Goal: Register for event/course

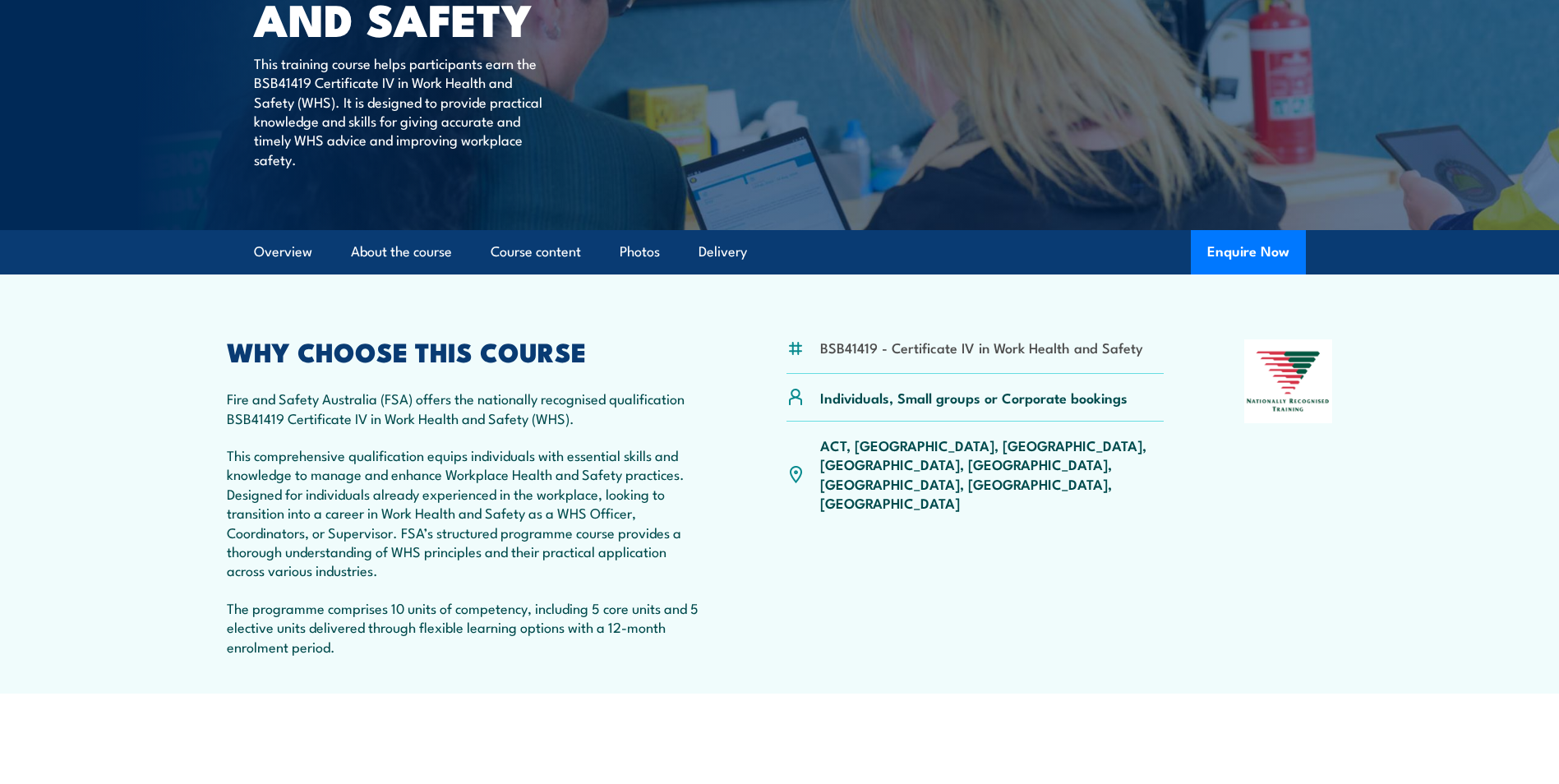
scroll to position [268, 0]
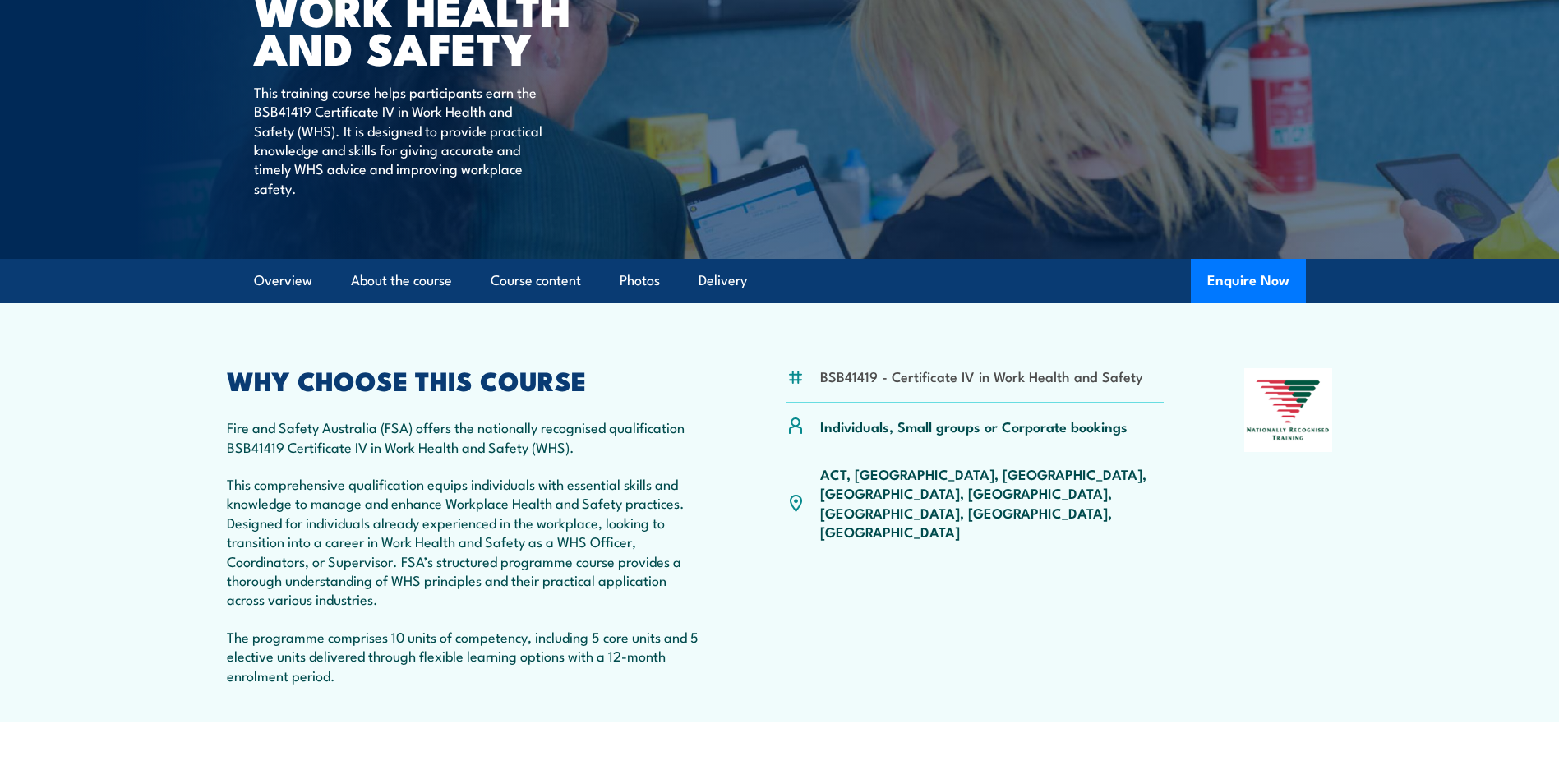
click at [989, 473] on p "ACT, NSW, NT, QLD, SA, TAS, VIC, WA" at bounding box center [993, 503] width 344 height 78
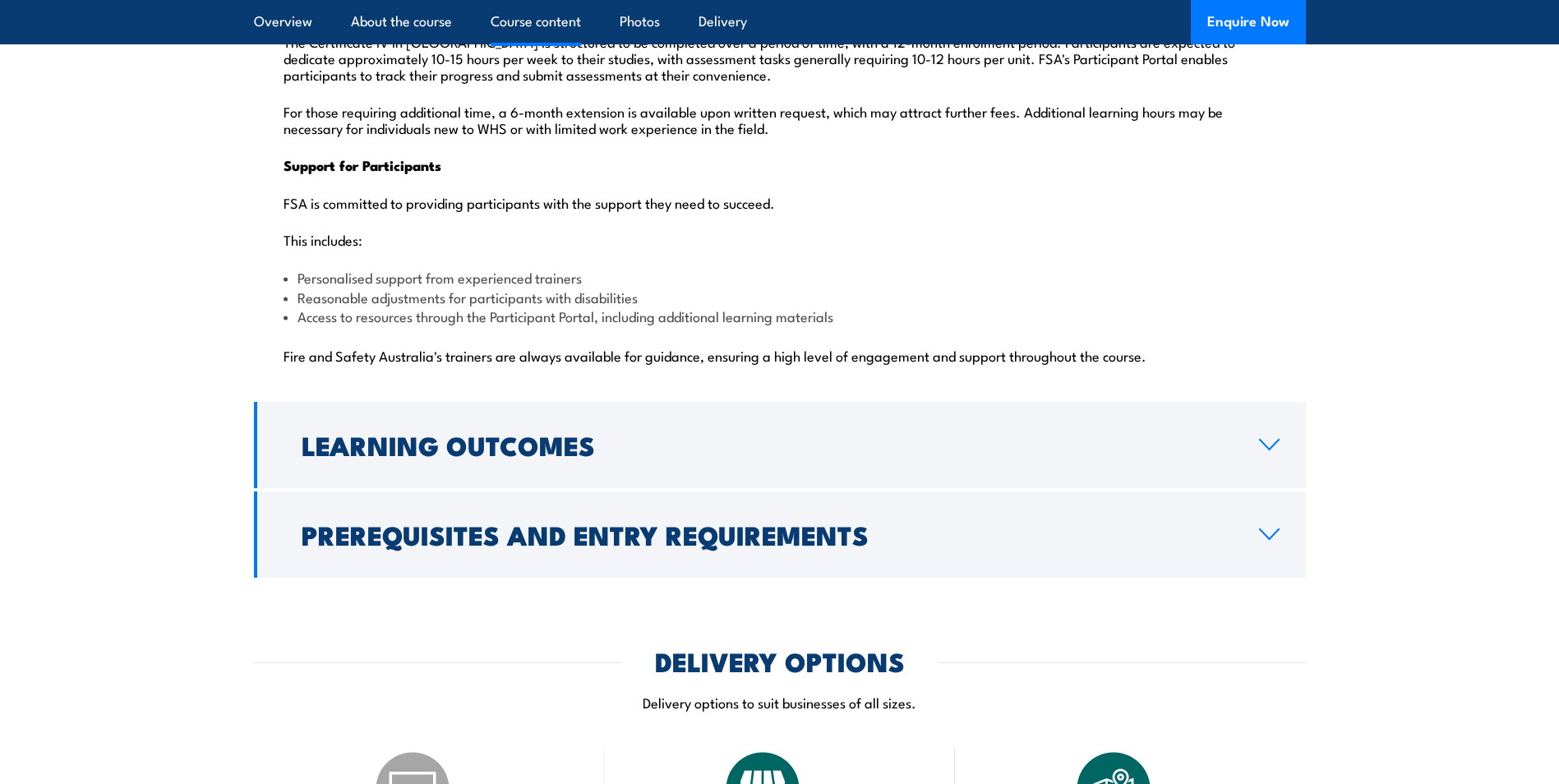
scroll to position [4049, 0]
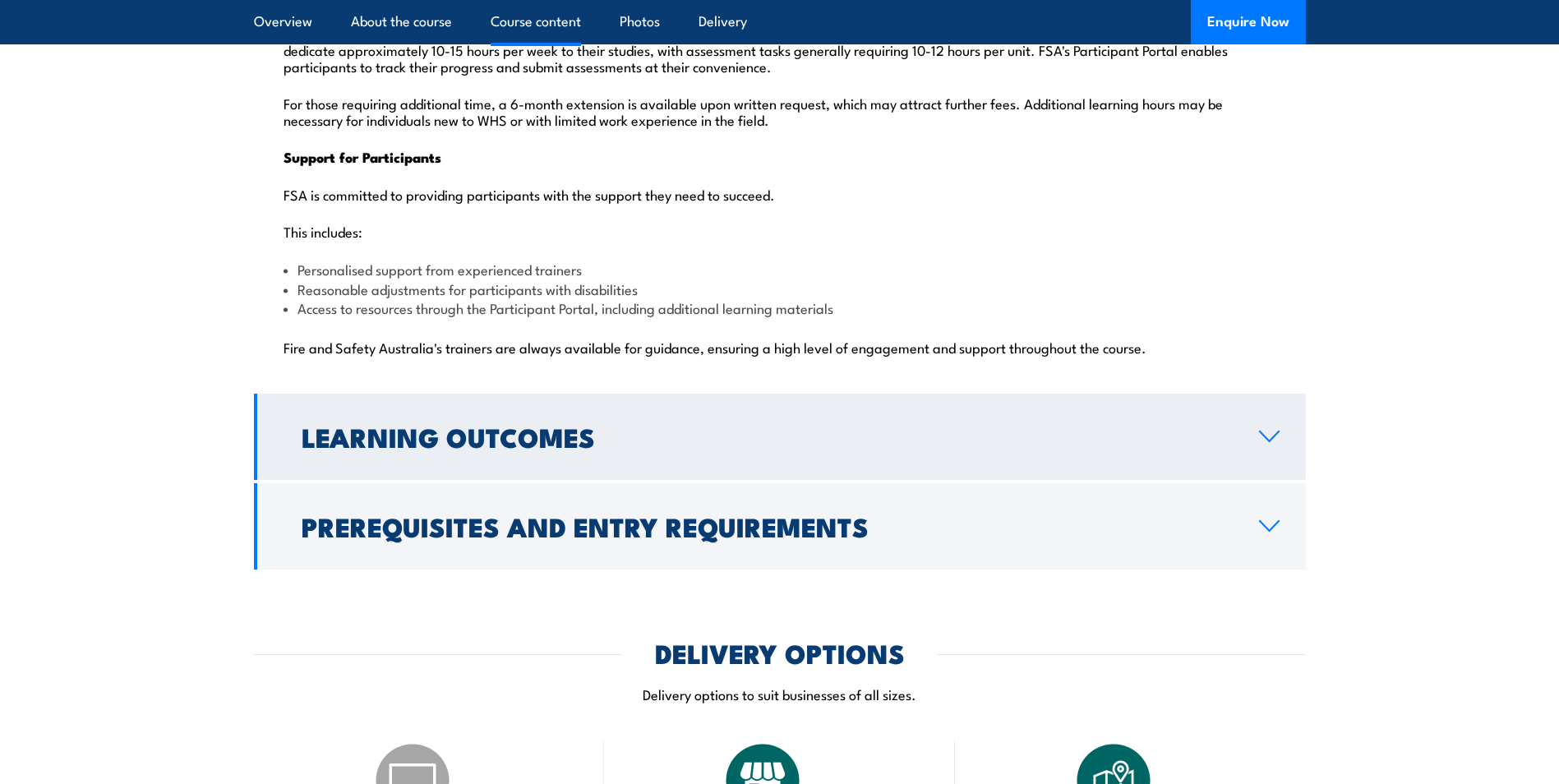
click at [547, 425] on h2 "Learning Outcomes" at bounding box center [767, 437] width 932 height 23
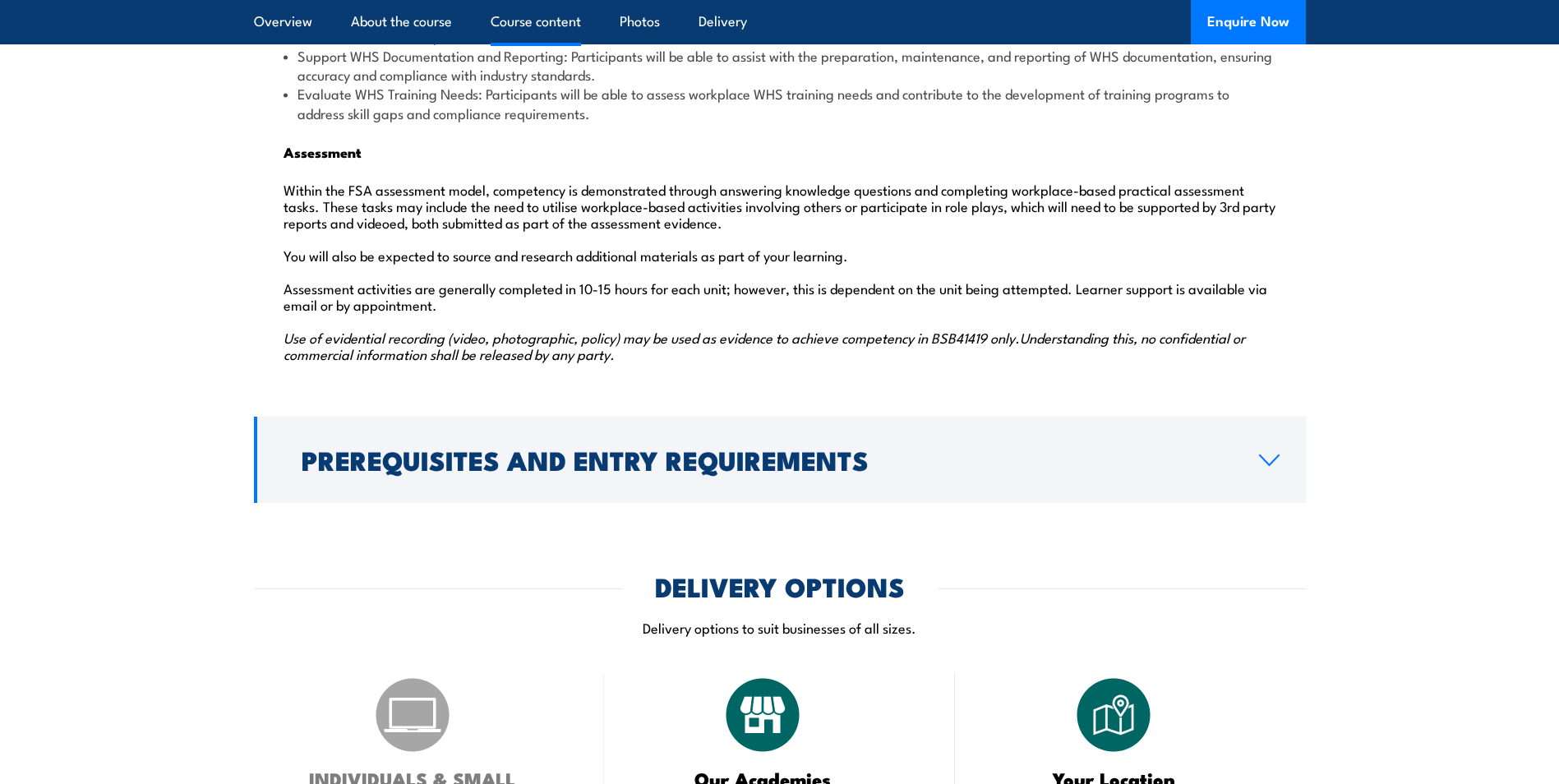
scroll to position [2436, 0]
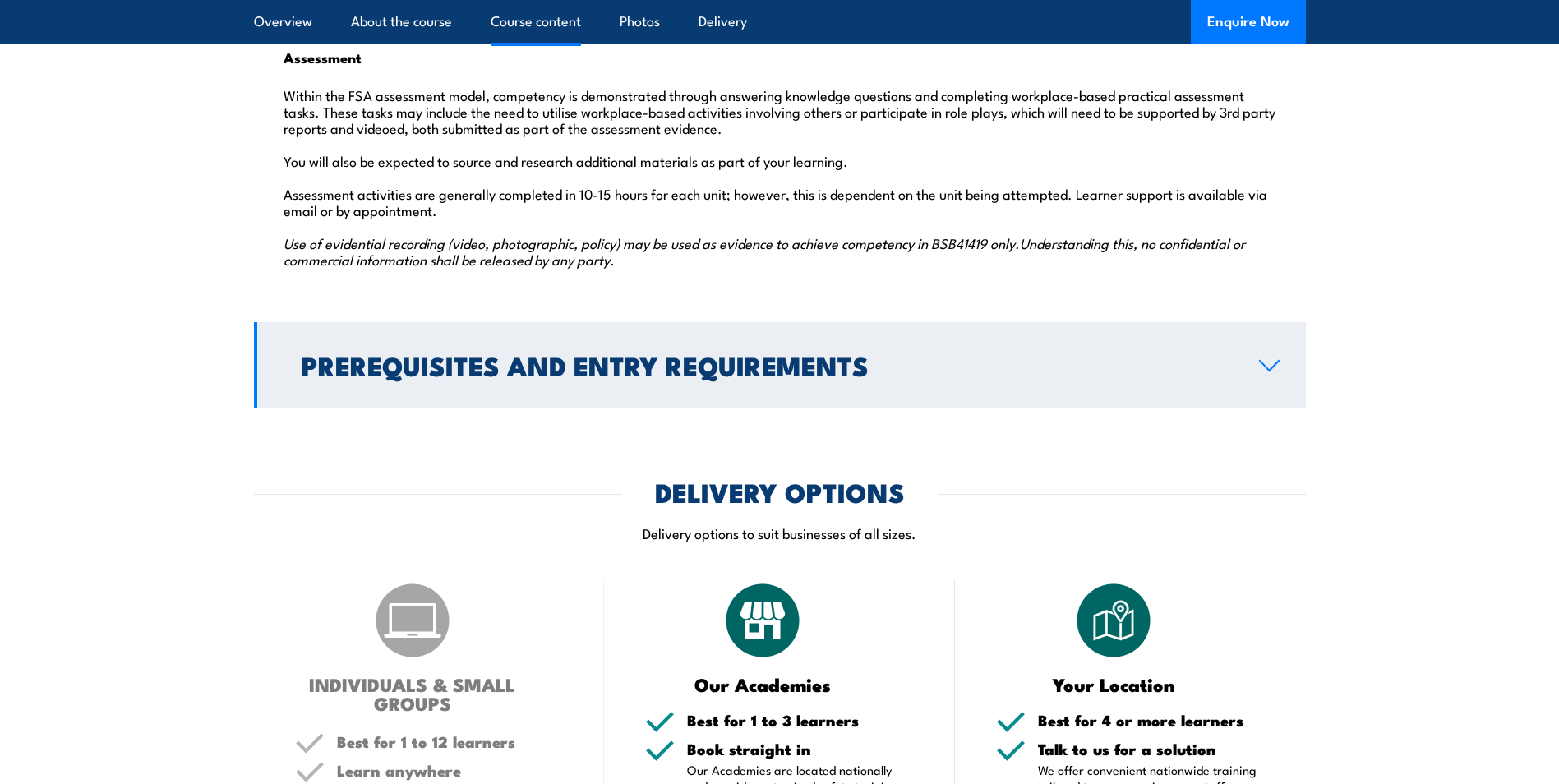
click at [700, 354] on h2 "Prerequisites and Entry Requirements" at bounding box center [767, 365] width 932 height 23
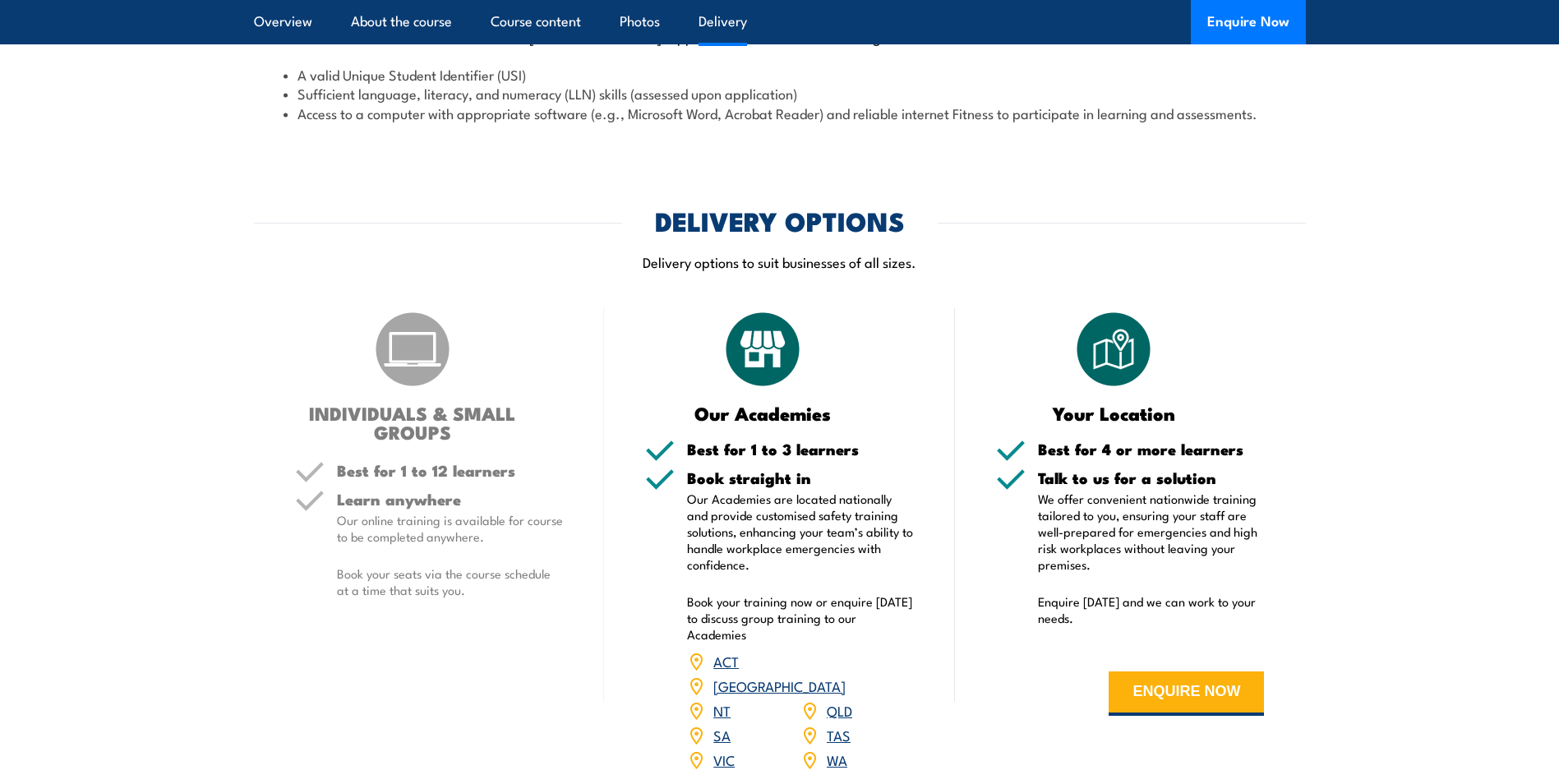
scroll to position [2023, 0]
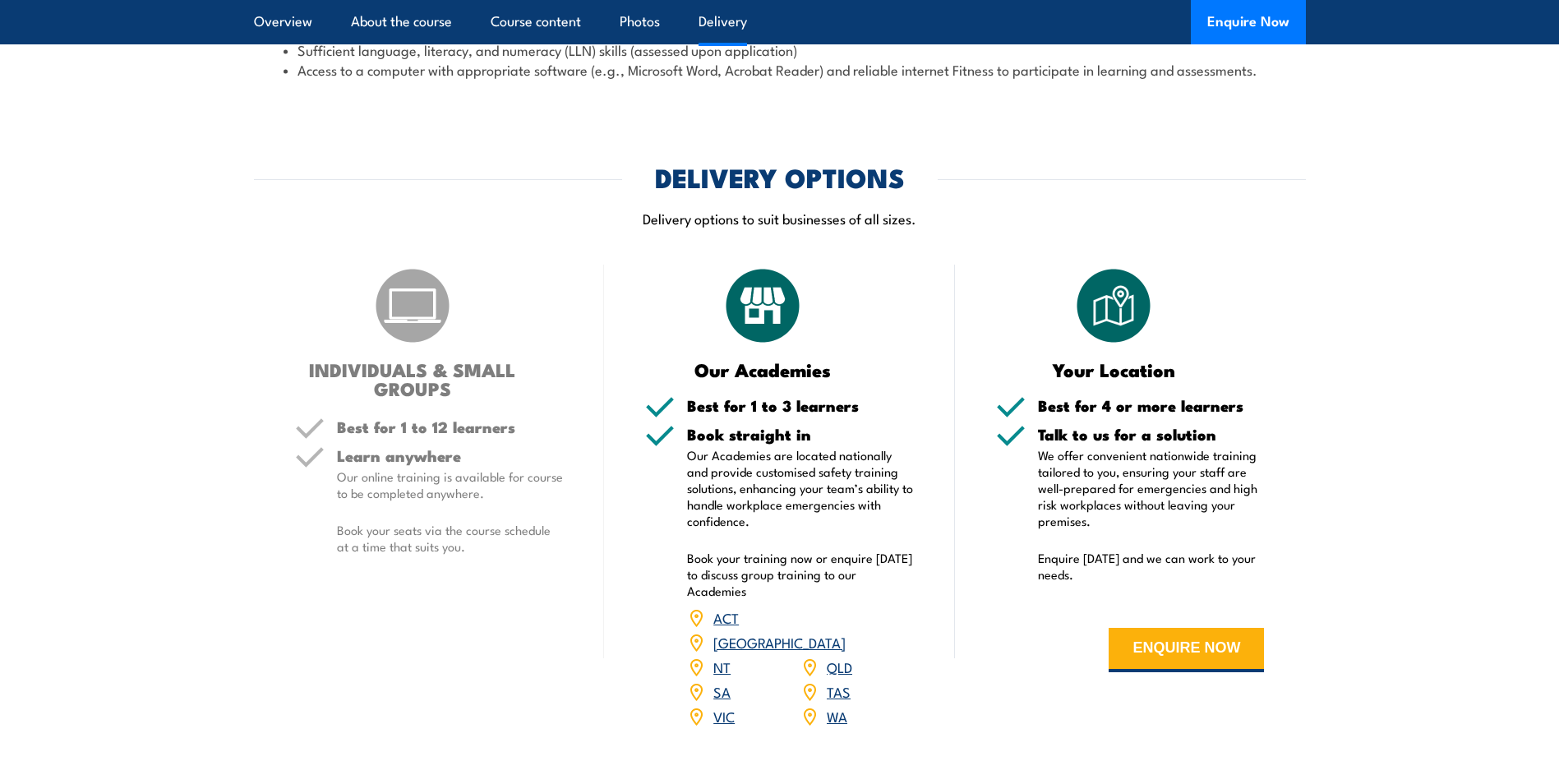
click at [842, 681] on link "TAS" at bounding box center [838, 691] width 24 height 20
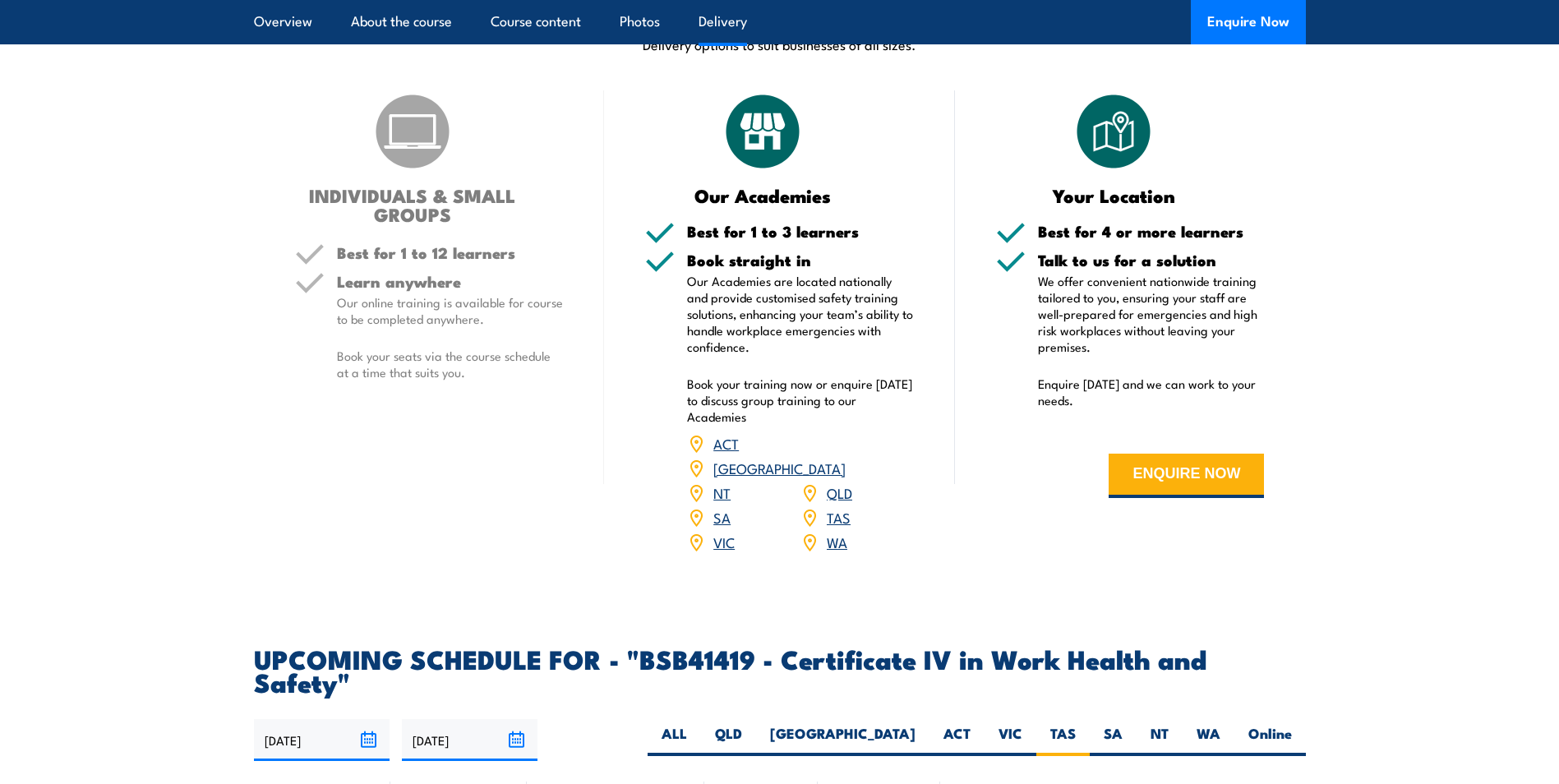
scroll to position [2249, 0]
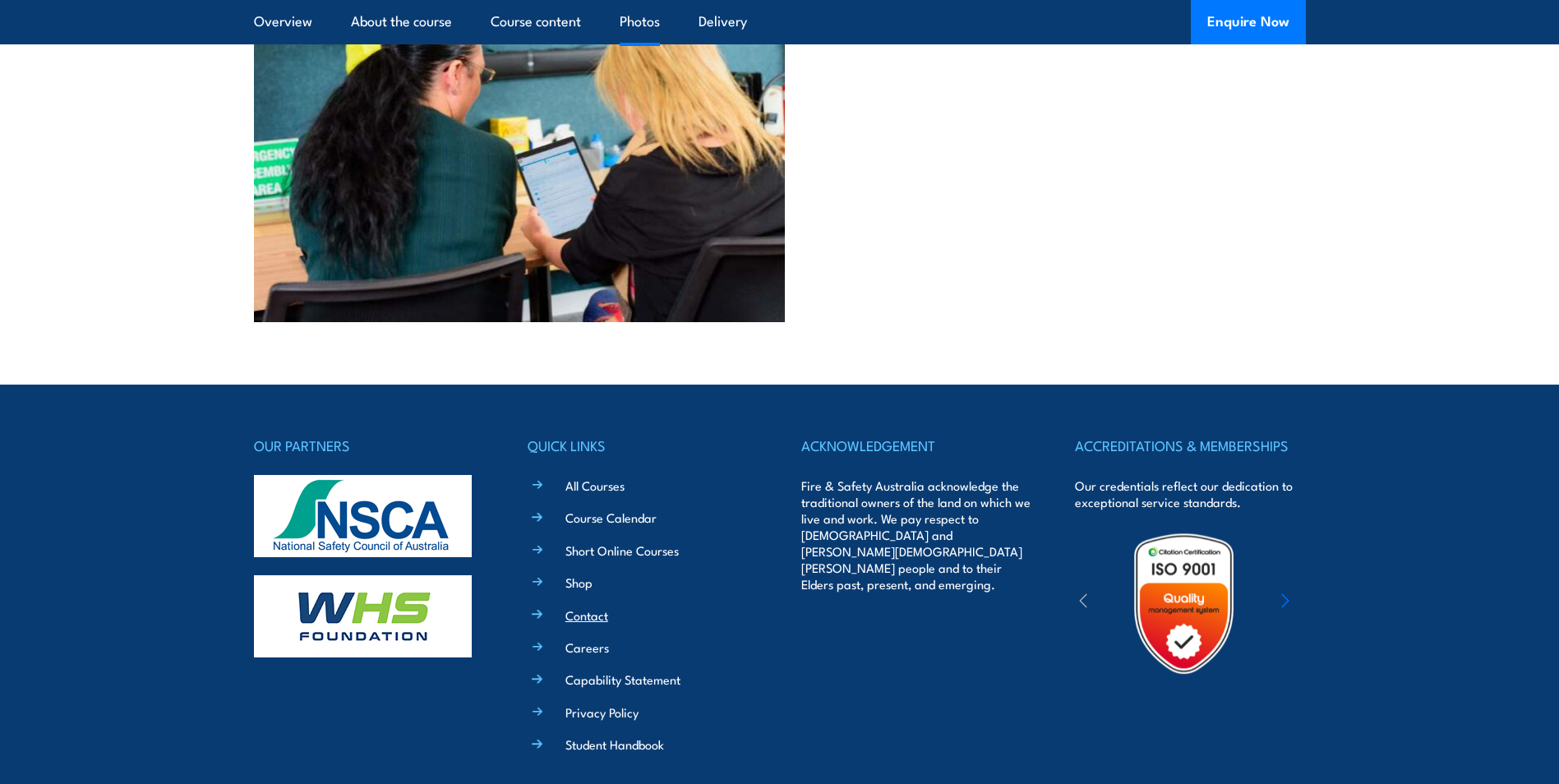
scroll to position [6720, 0]
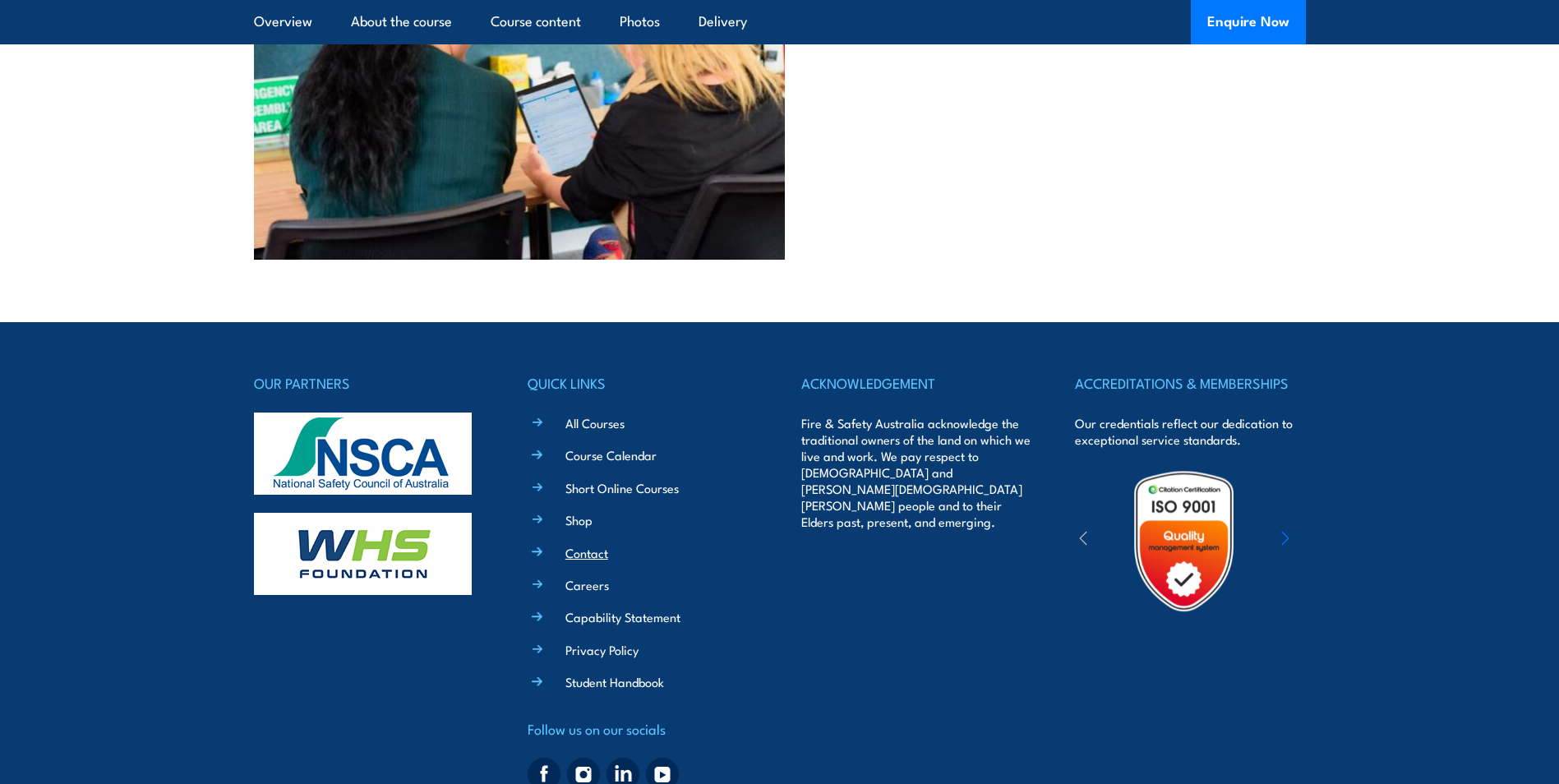
click at [579, 544] on link "Contact" at bounding box center [586, 552] width 43 height 18
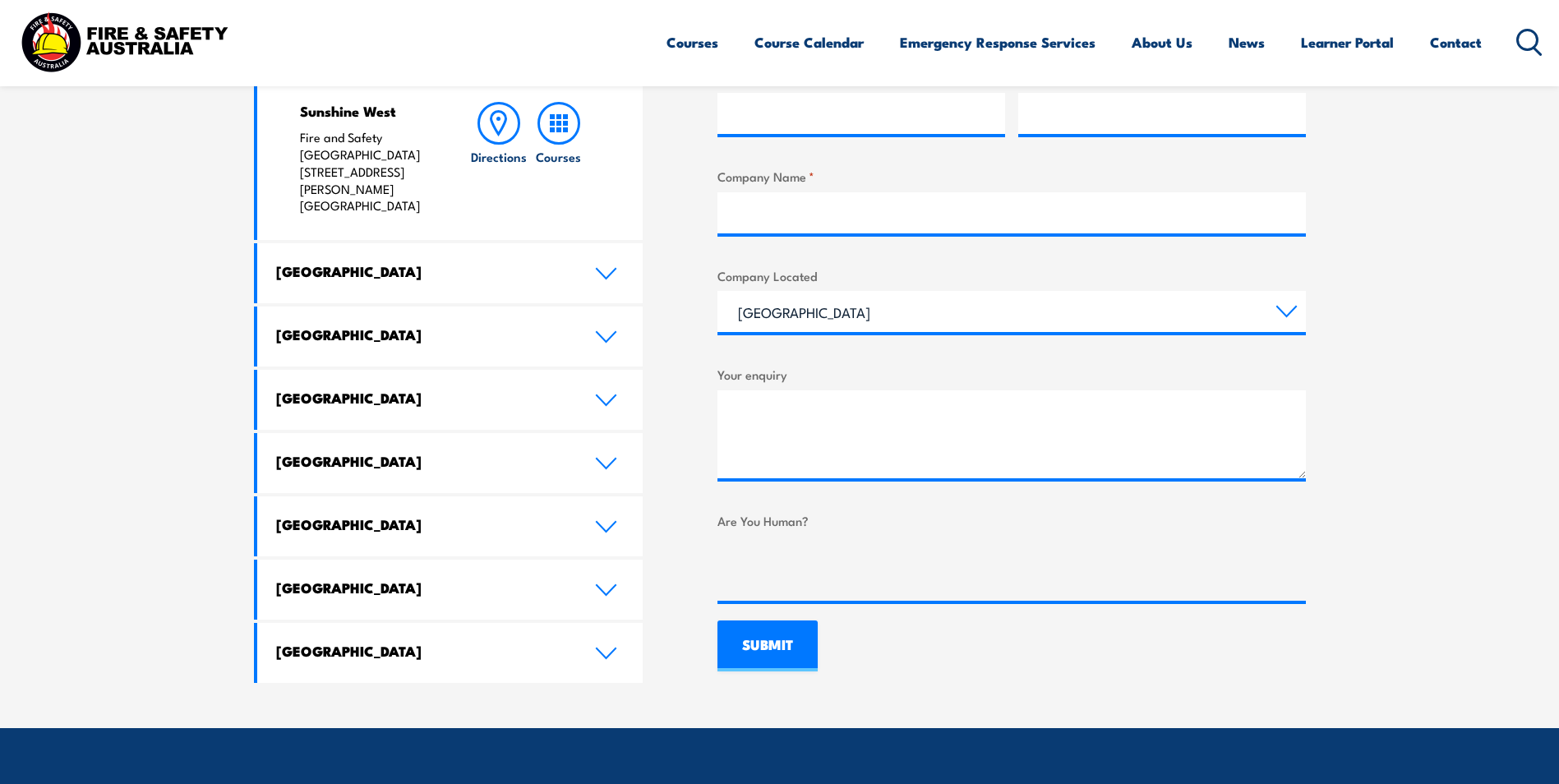
scroll to position [822, 0]
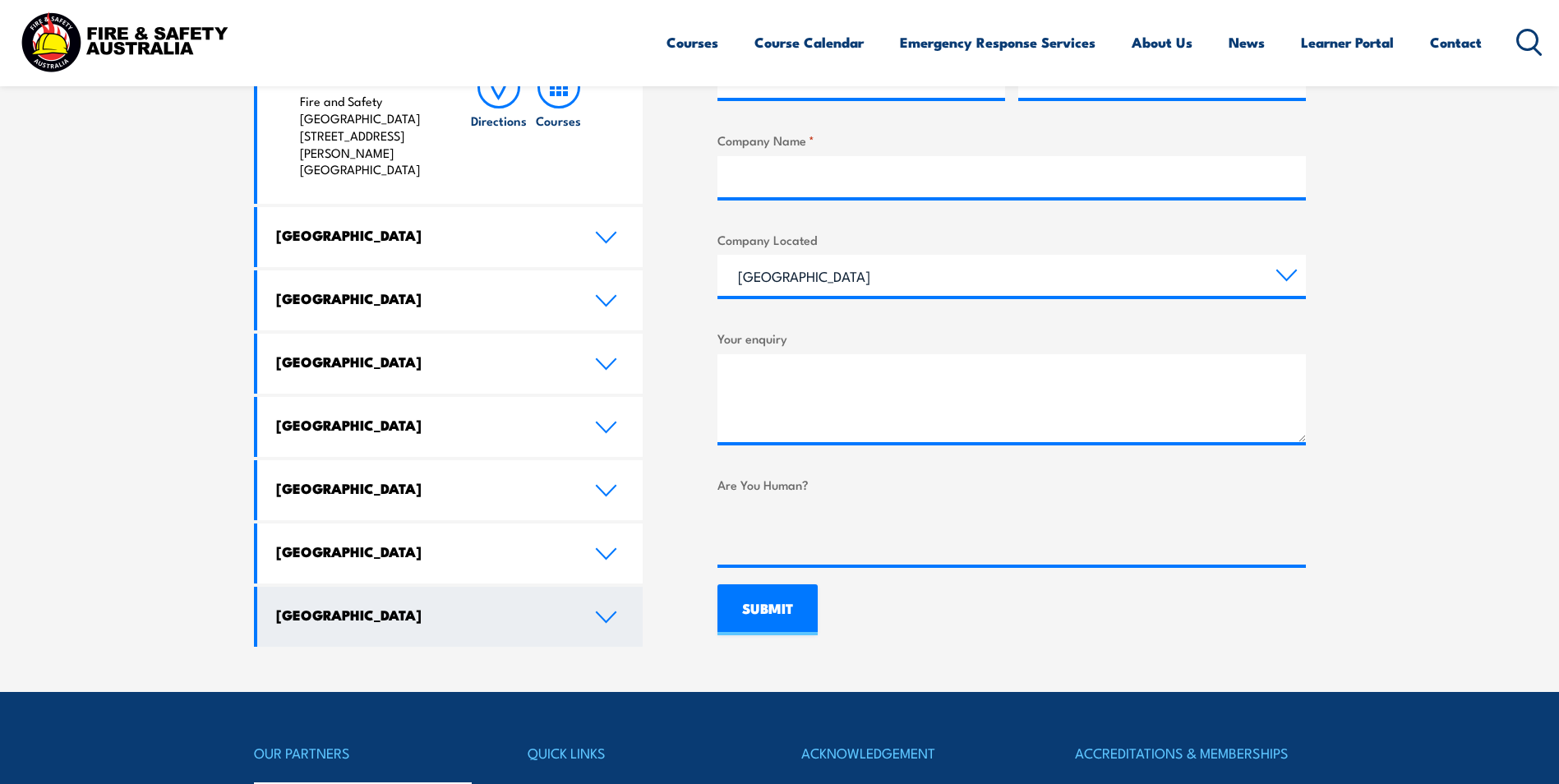
click at [606, 611] on icon at bounding box center [606, 617] width 23 height 13
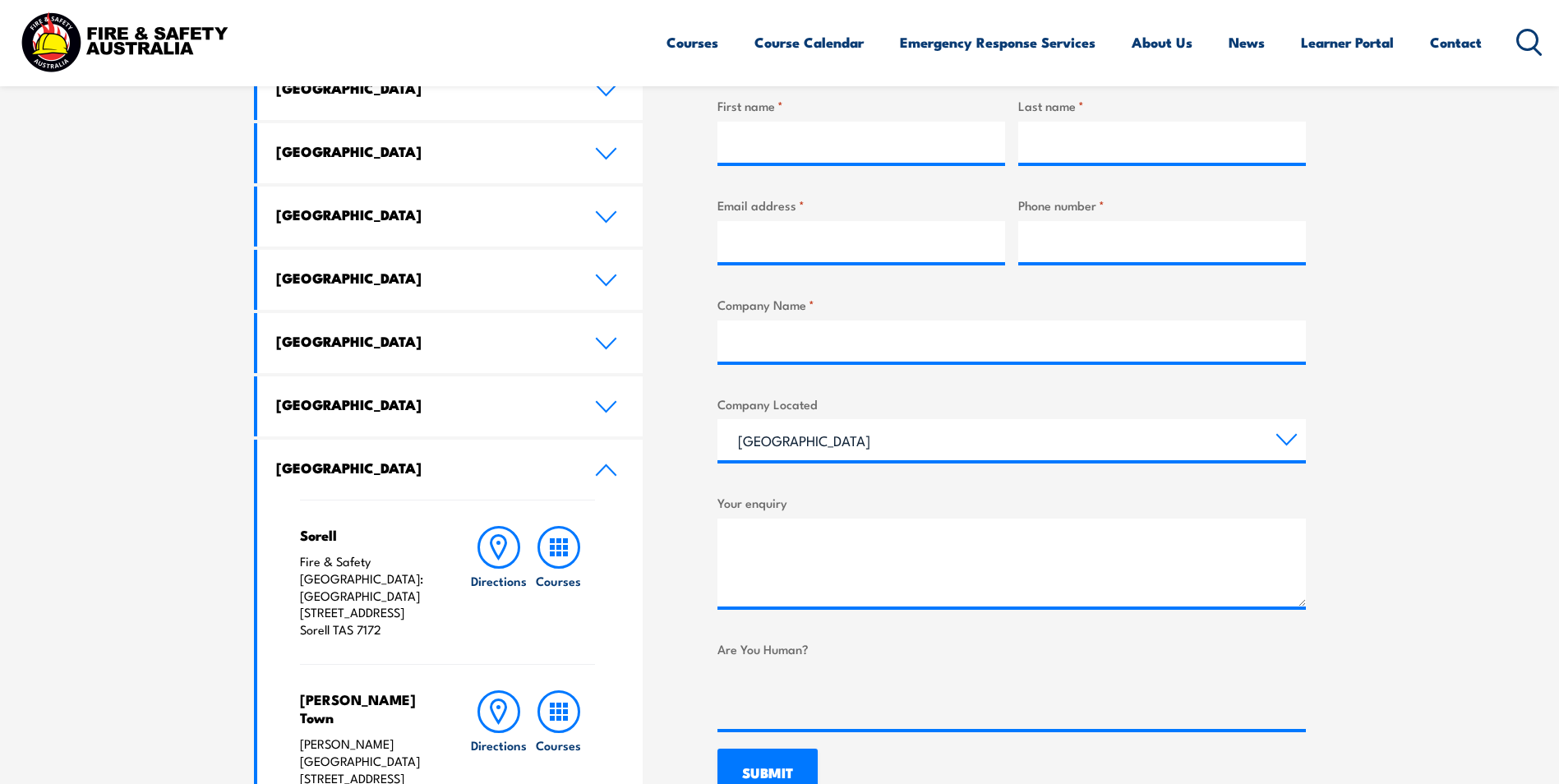
scroll to position [575, 0]
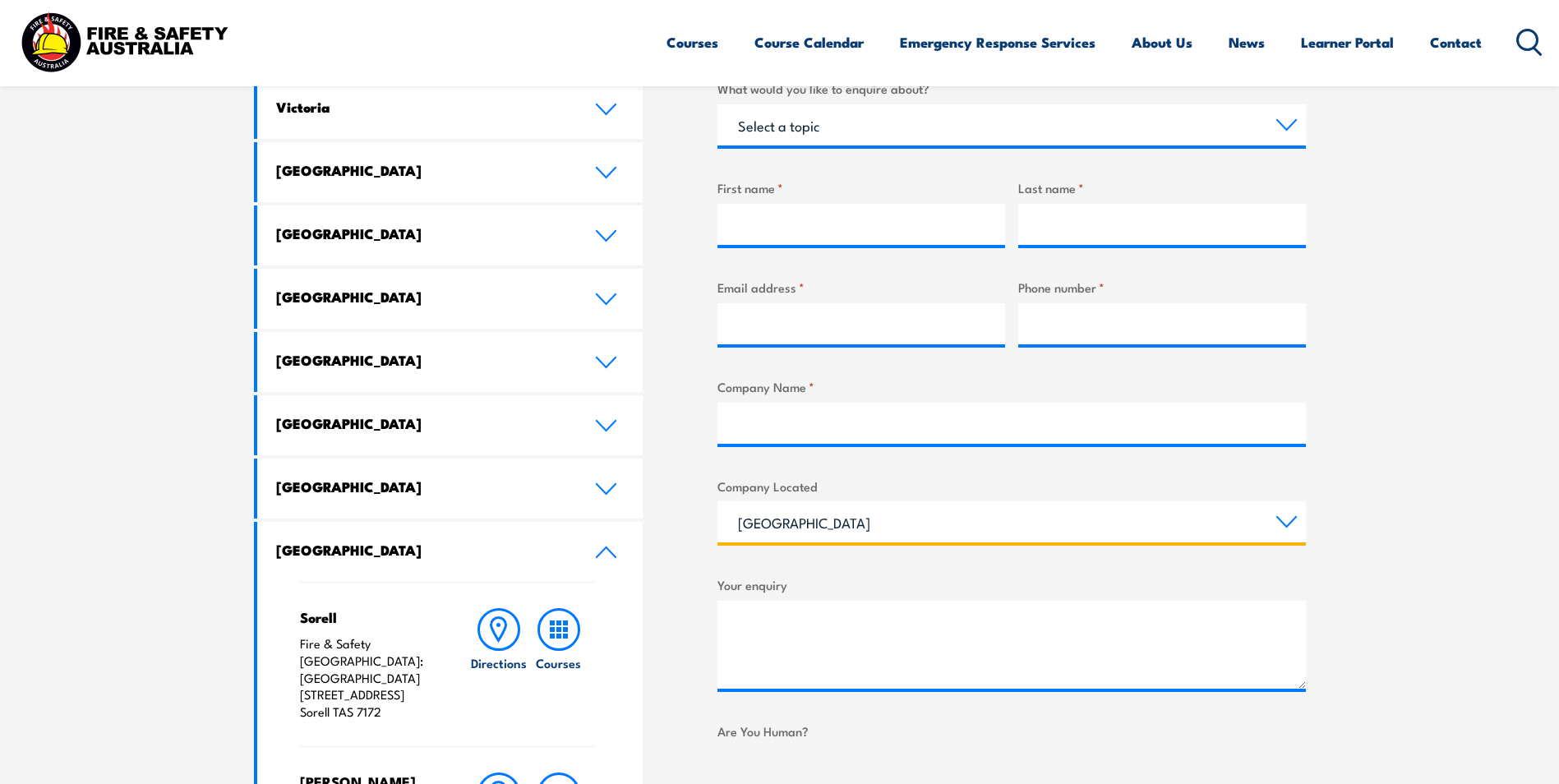
click at [1290, 519] on select "[GEOGRAPHIC_DATA] [GEOGRAPHIC_DATA] [GEOGRAPHIC_DATA] [GEOGRAPHIC_DATA] [GEOGRA…" at bounding box center [1012, 521] width 589 height 41
select select "[GEOGRAPHIC_DATA]"
click at [717, 501] on select "Queensland New South Wales Australian Capital Territory Victoria South Australi…" at bounding box center [1012, 521] width 589 height 41
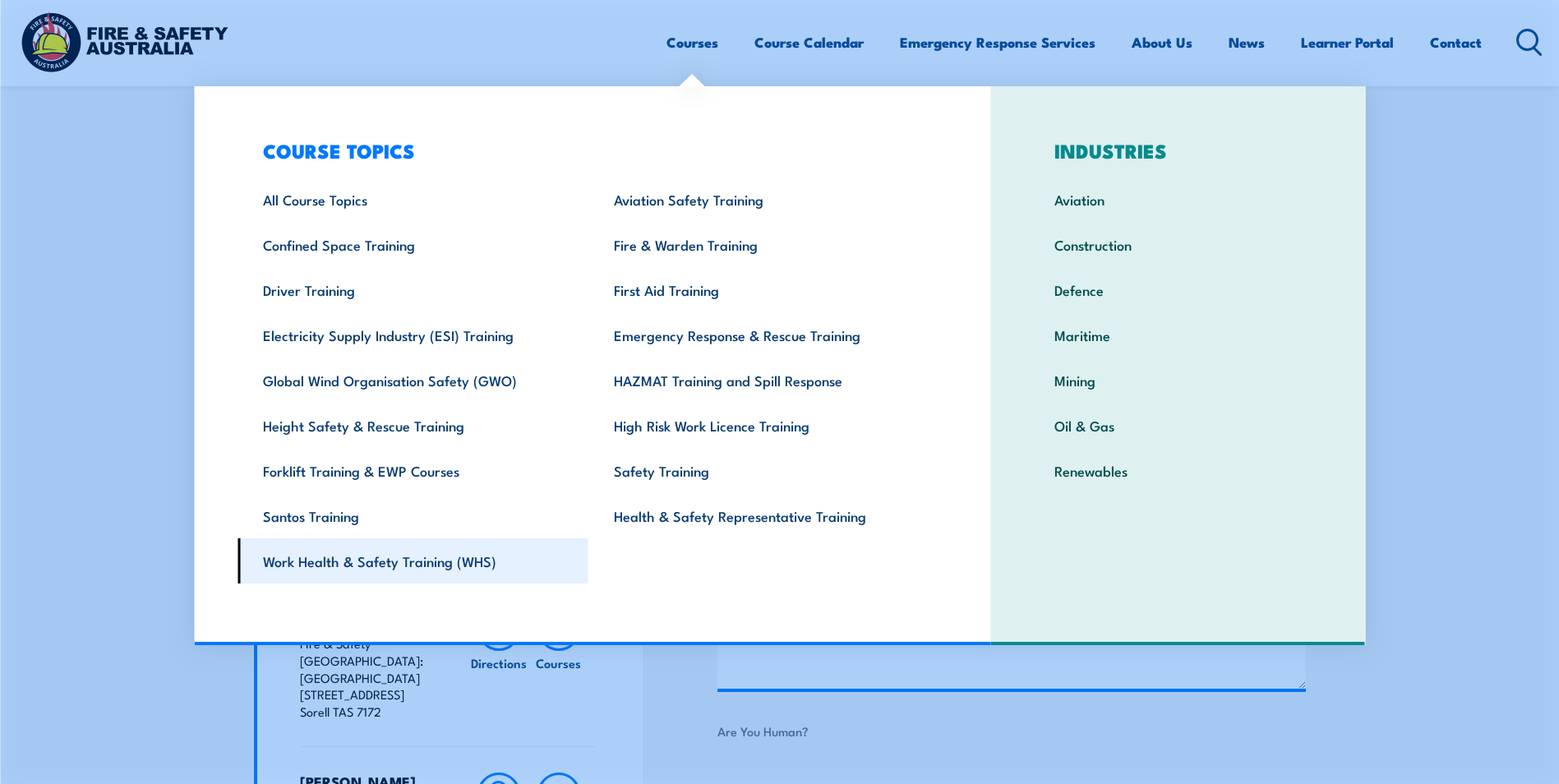
click at [378, 565] on link "Work Health & Safety Training (WHS)" at bounding box center [413, 561] width 351 height 45
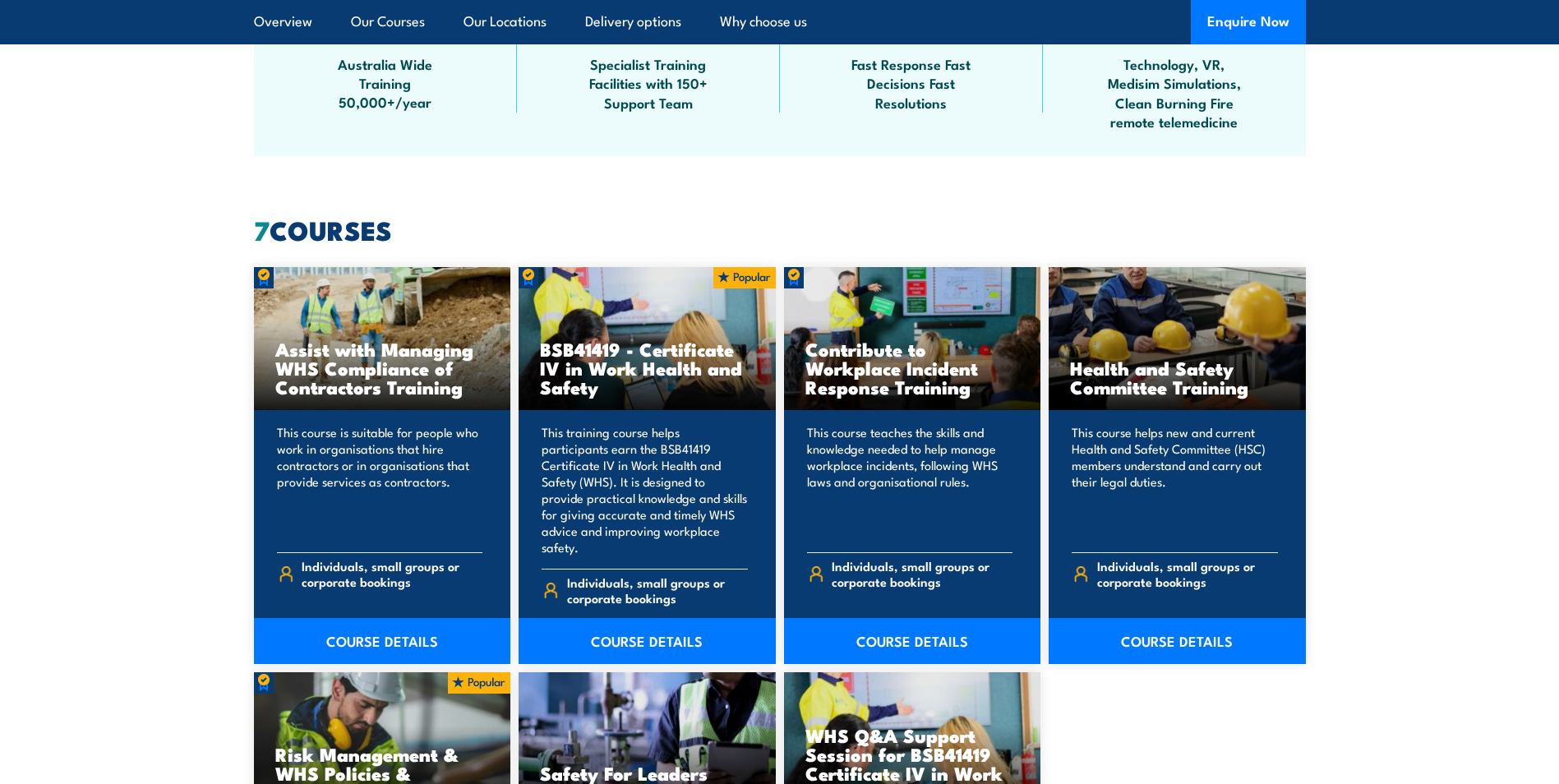
scroll to position [1151, 0]
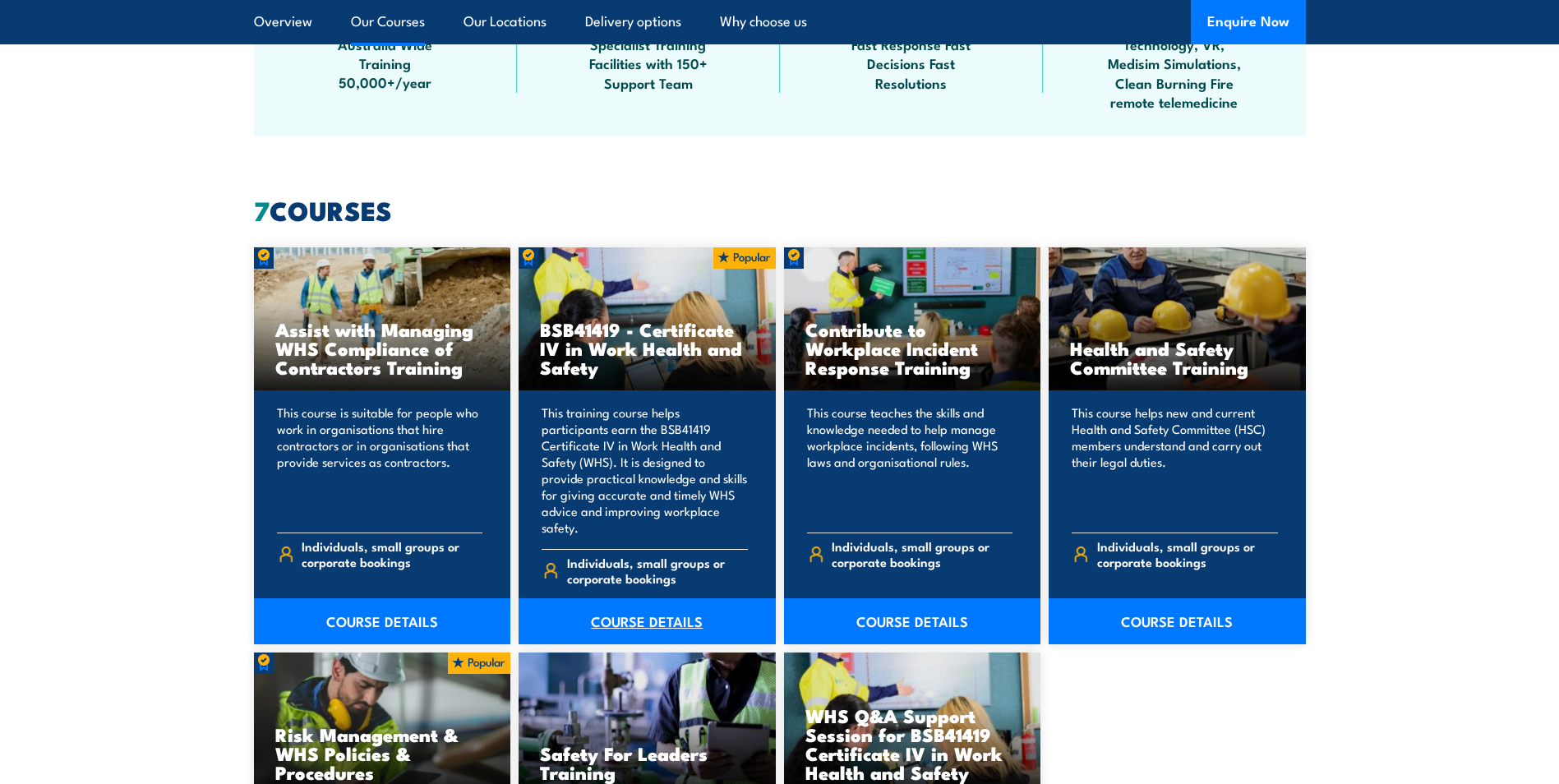
click at [639, 601] on link "COURSE DETAILS" at bounding box center [647, 621] width 257 height 46
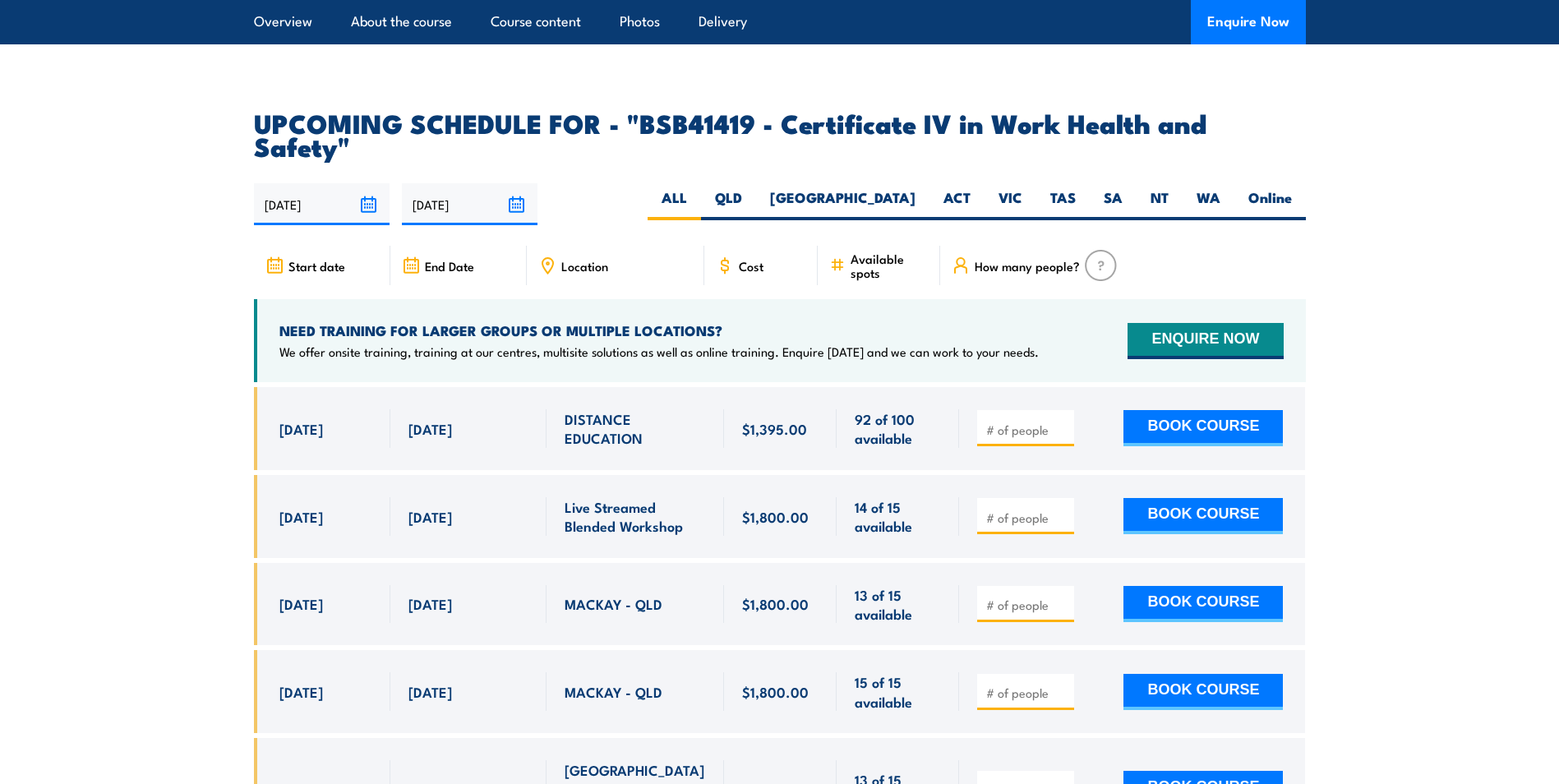
scroll to position [5179, 0]
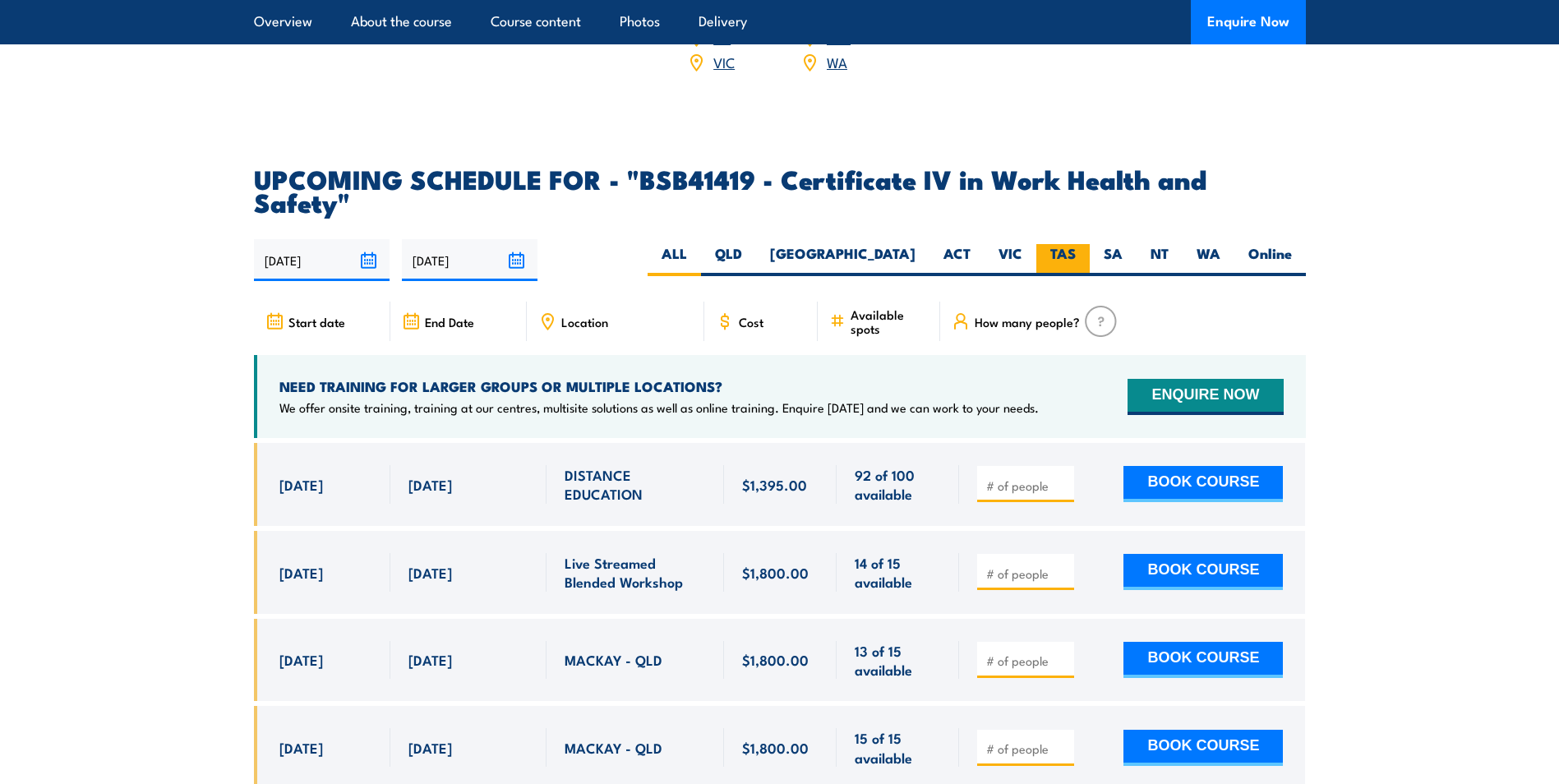
click at [1063, 244] on label "TAS" at bounding box center [1064, 260] width 53 height 32
click at [1076, 244] on input "TAS" at bounding box center [1081, 249] width 11 height 11
radio input "true"
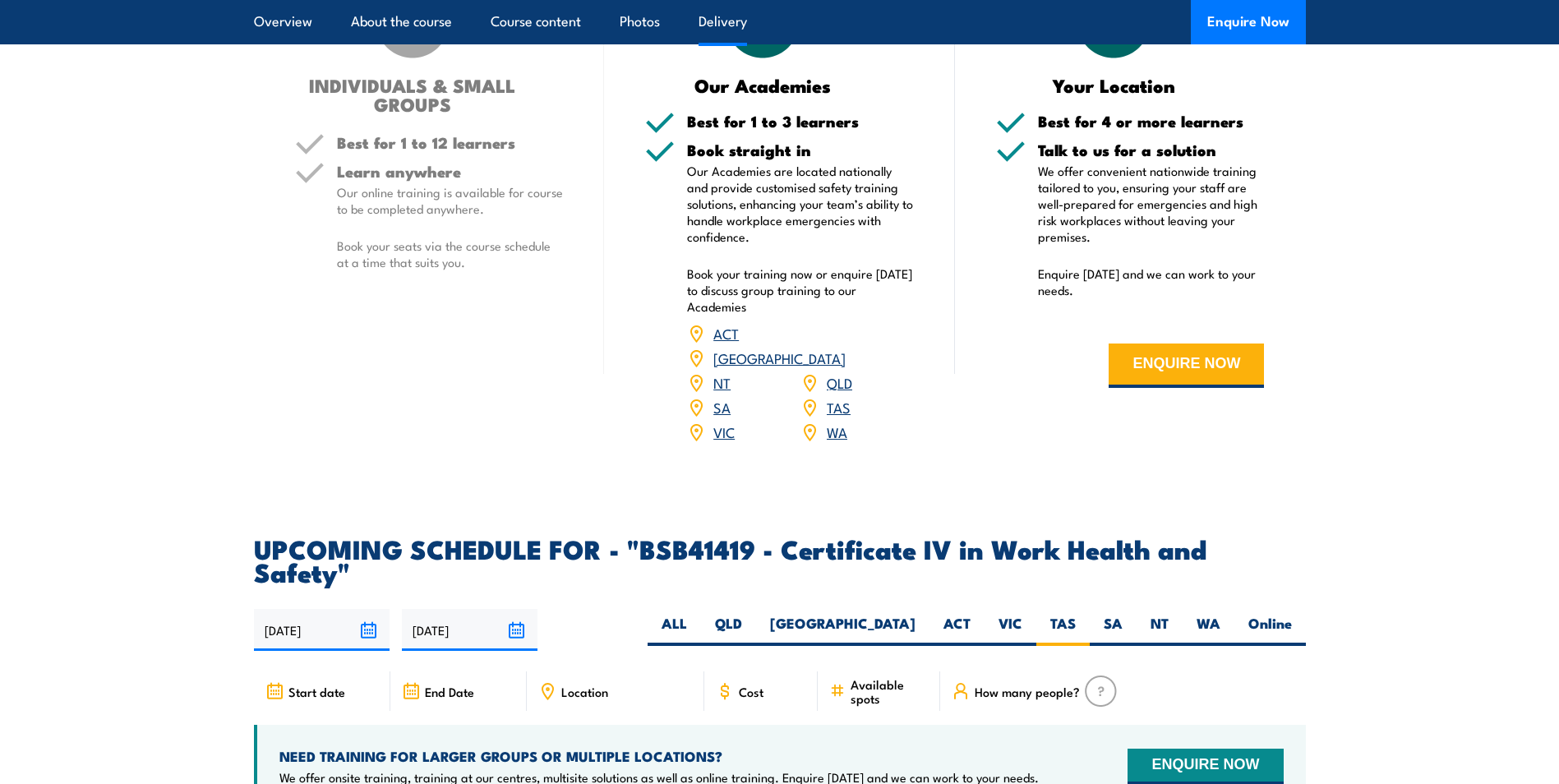
scroll to position [4871, 0]
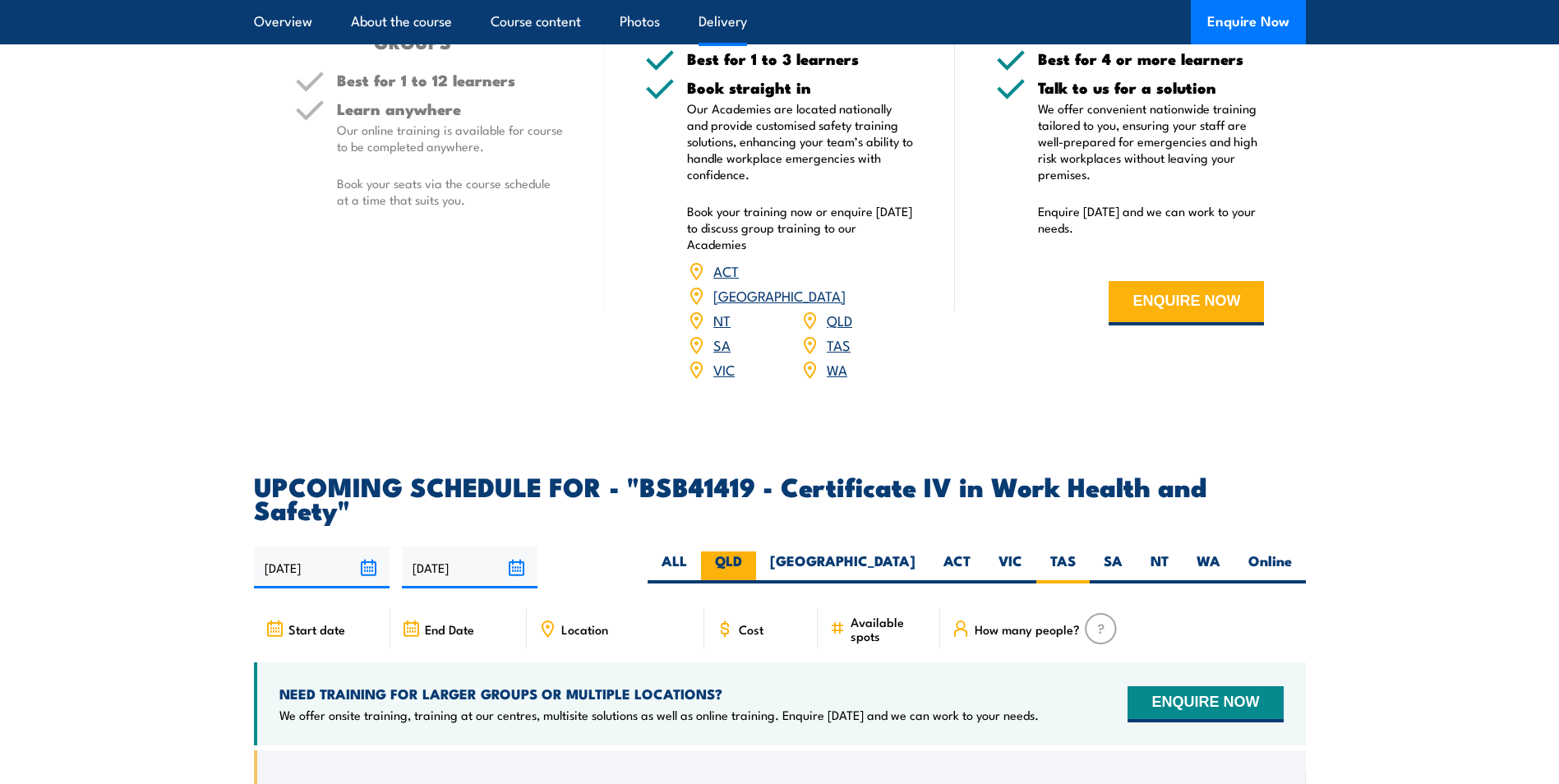
drag, startPoint x: 827, startPoint y: 504, endPoint x: 826, endPoint y: 515, distance: 11.0
click at [757, 551] on label "QLD" at bounding box center [729, 567] width 55 height 32
click at [753, 551] on input "QLD" at bounding box center [747, 556] width 11 height 11
radio input "true"
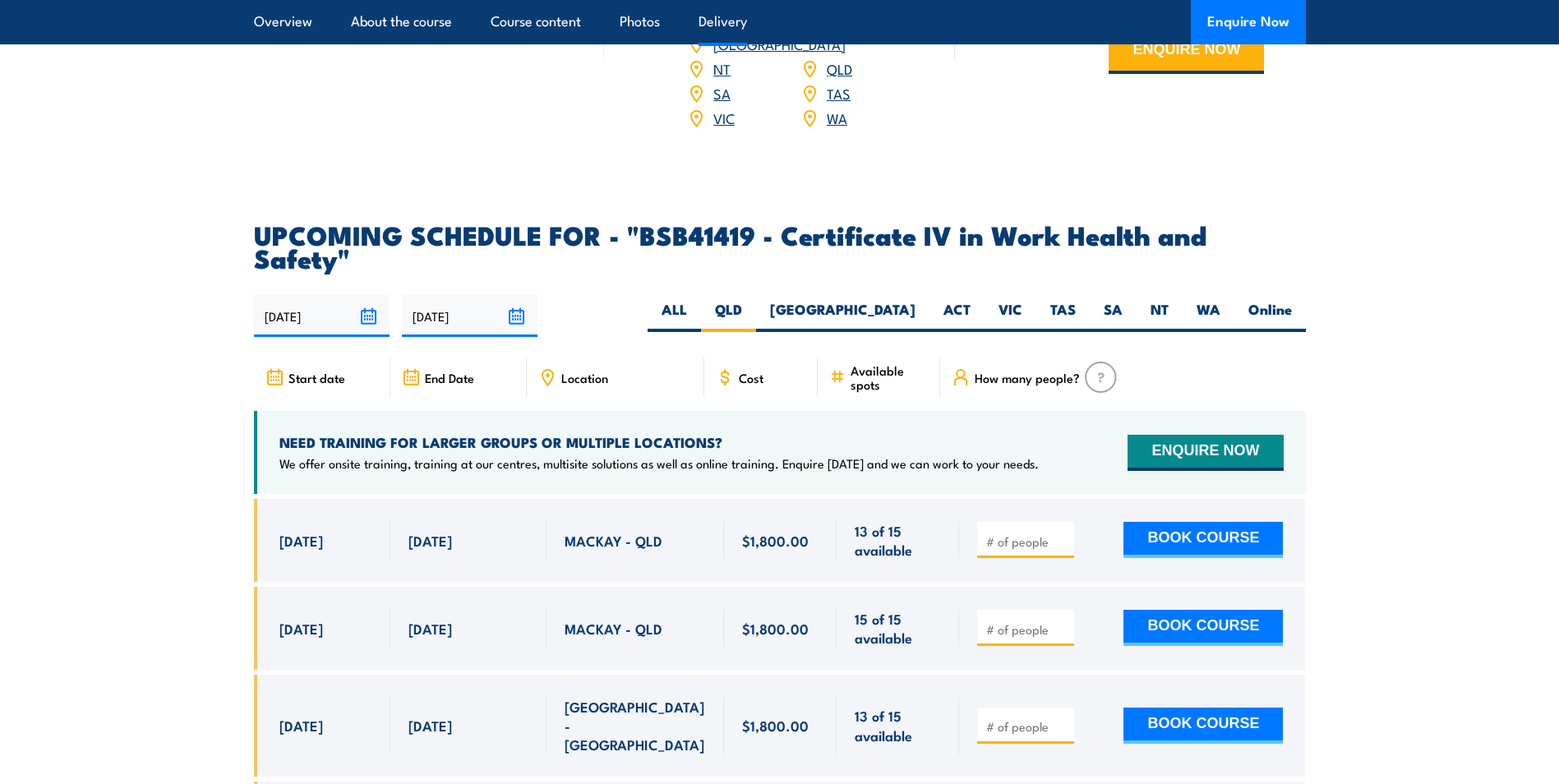
scroll to position [5173, 0]
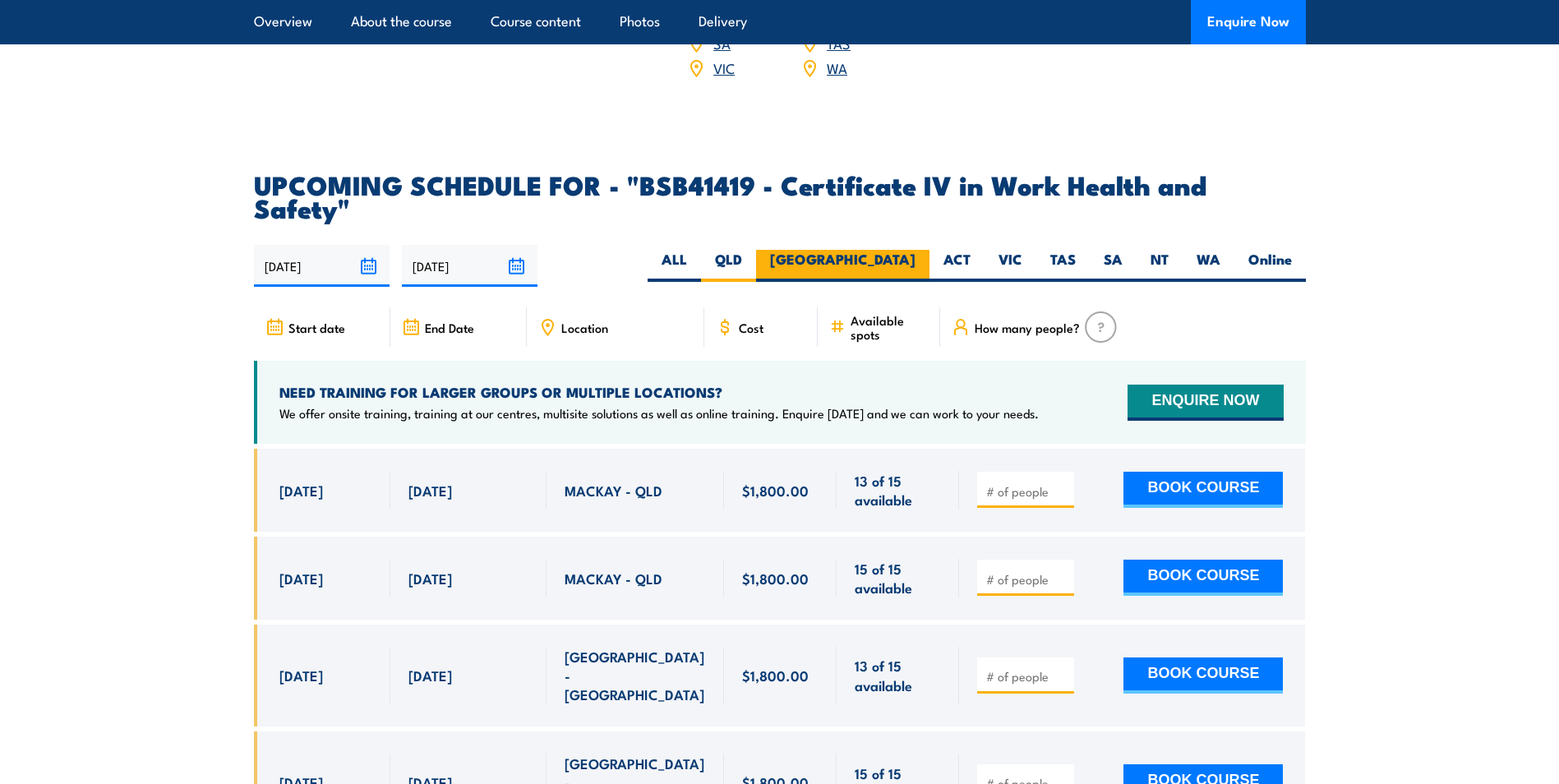
click at [903, 250] on label "[GEOGRAPHIC_DATA]" at bounding box center [843, 266] width 174 height 32
click at [916, 250] on input "[GEOGRAPHIC_DATA]" at bounding box center [921, 255] width 11 height 11
radio input "true"
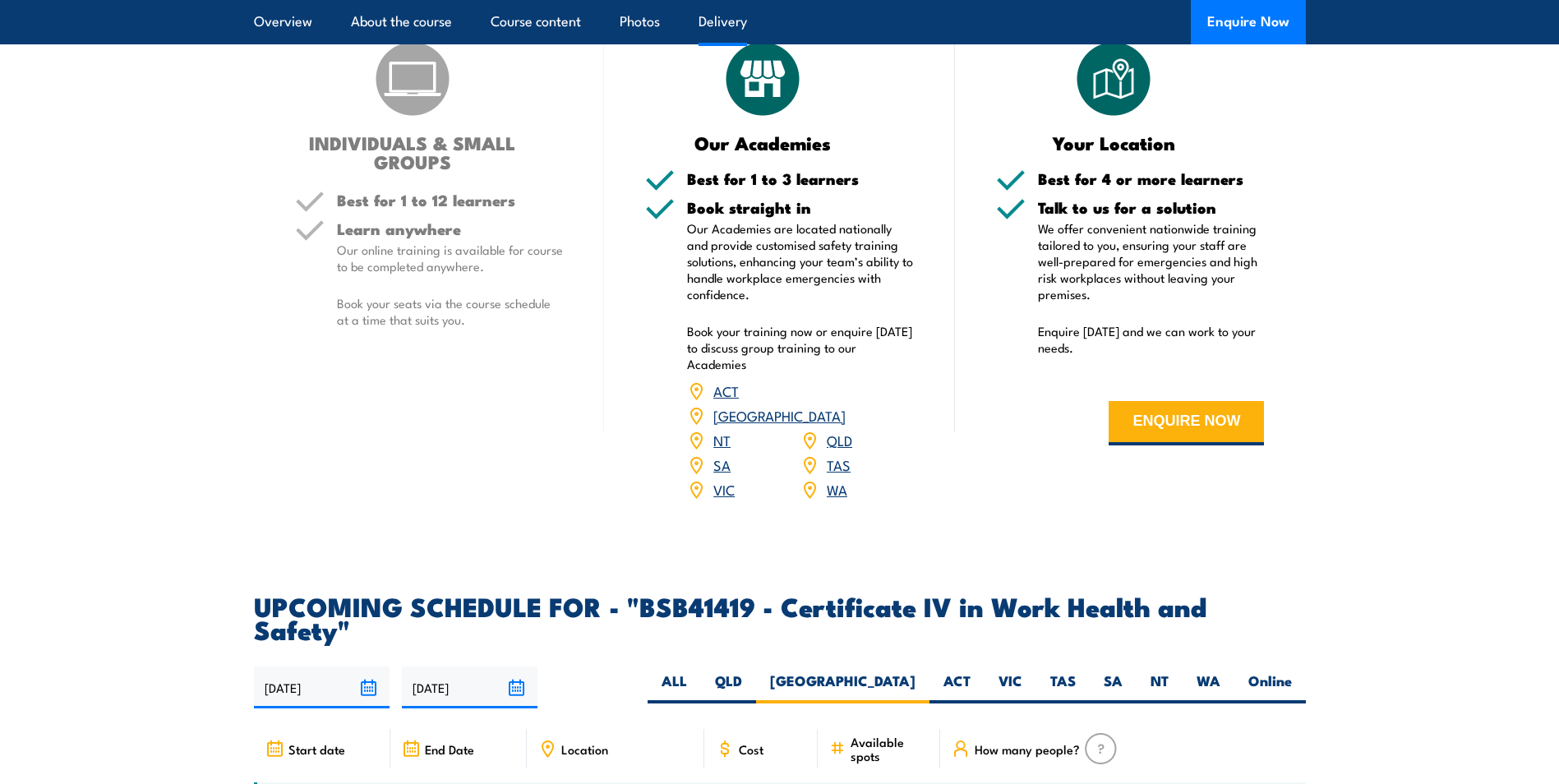
scroll to position [4871, 0]
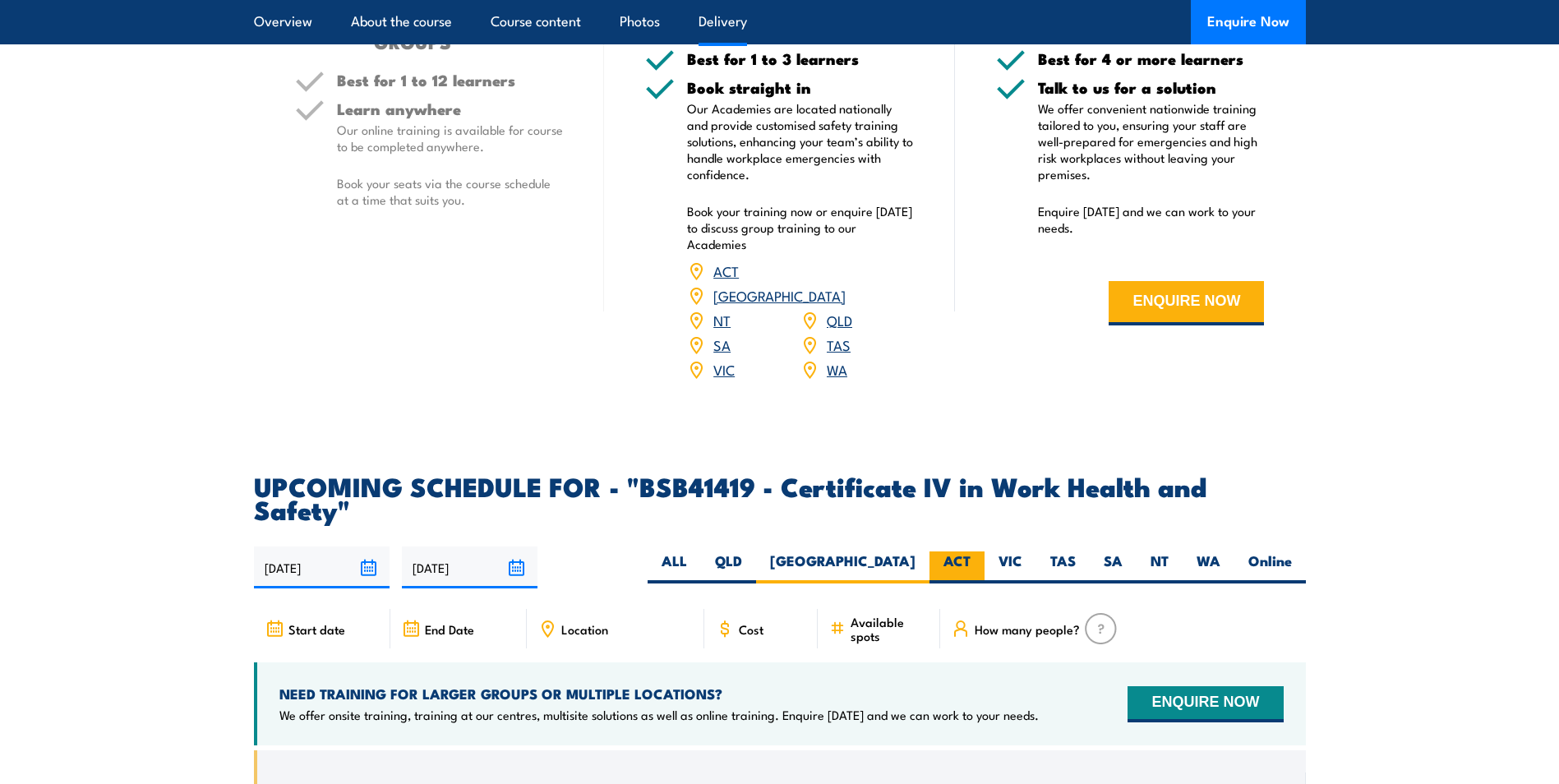
click at [964, 551] on label "ACT" at bounding box center [958, 567] width 55 height 32
click at [971, 551] on input "ACT" at bounding box center [976, 556] width 11 height 11
radio input "true"
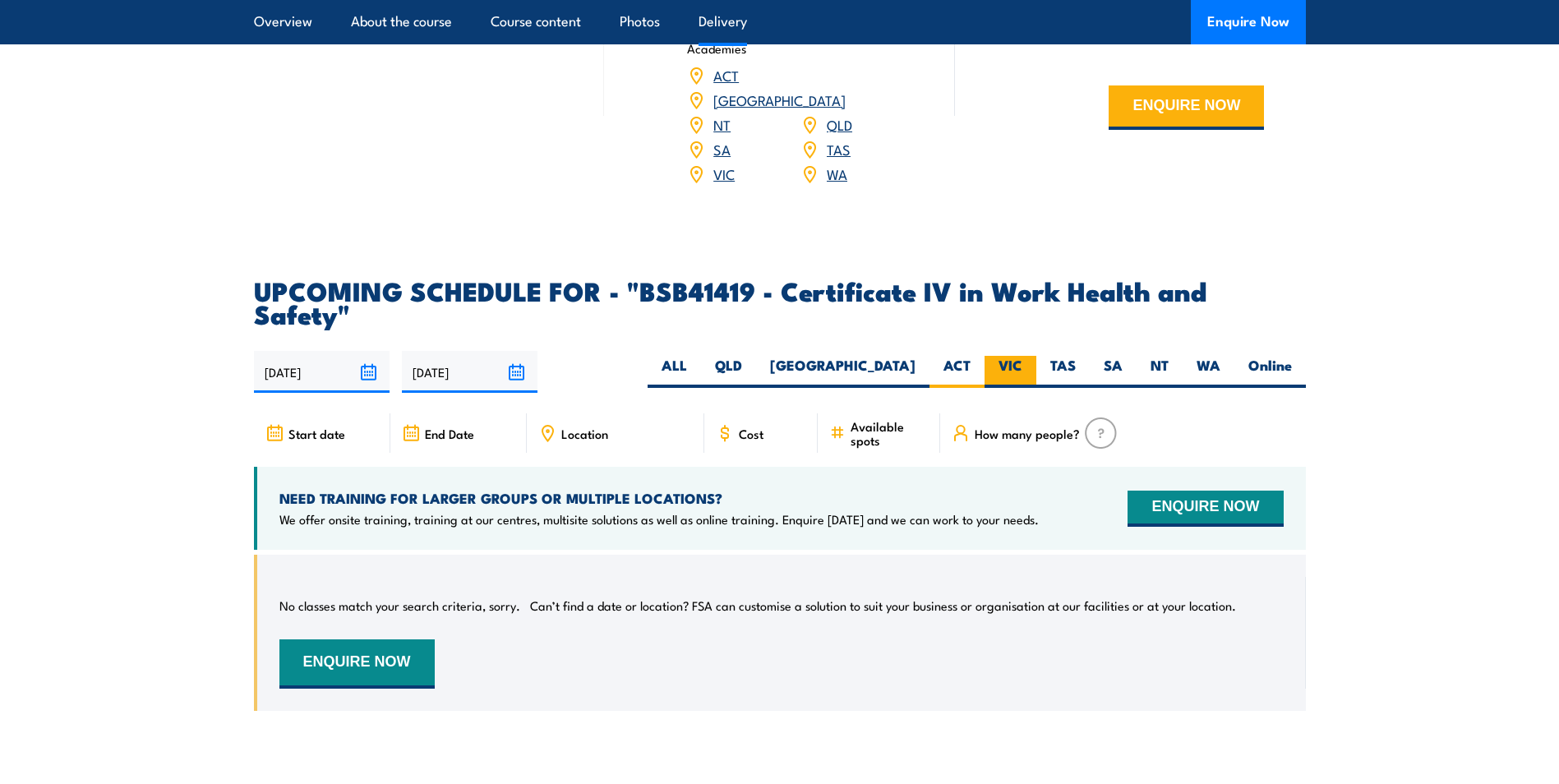
scroll to position [5118, 0]
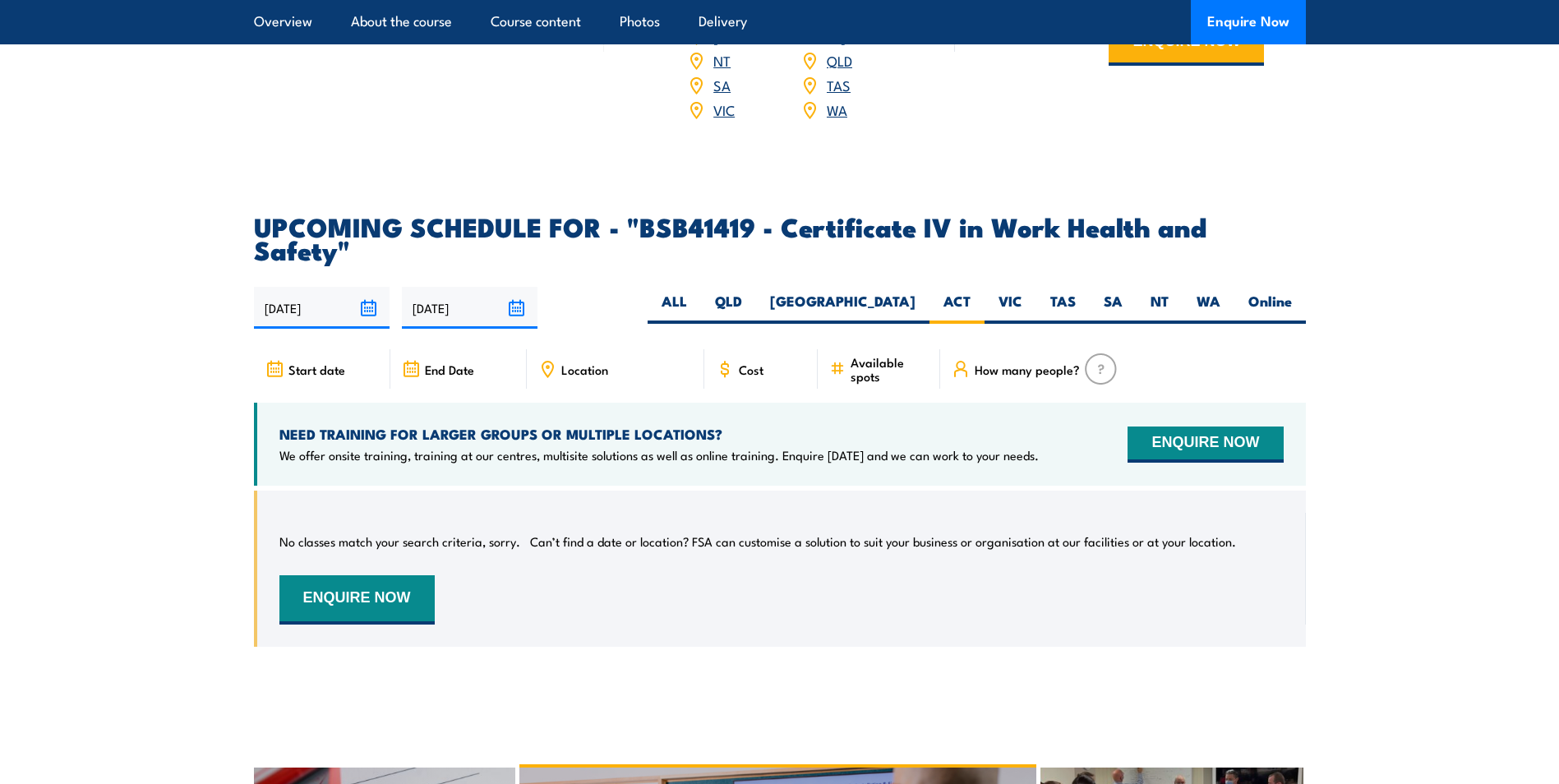
scroll to position [5118, 0]
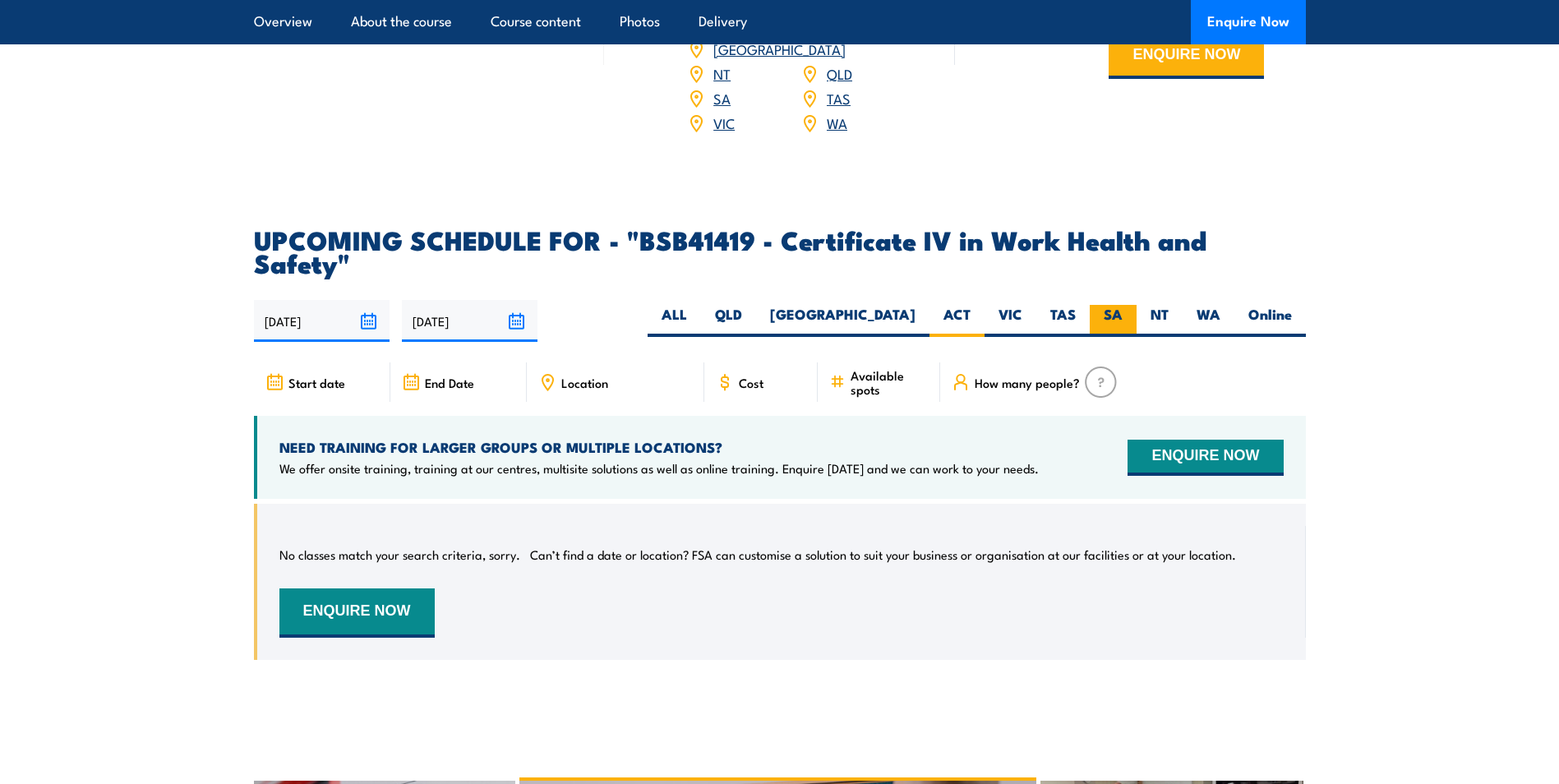
click at [1114, 305] on label "SA" at bounding box center [1114, 321] width 47 height 32
click at [1123, 305] on input "SA" at bounding box center [1128, 310] width 11 height 11
radio input "true"
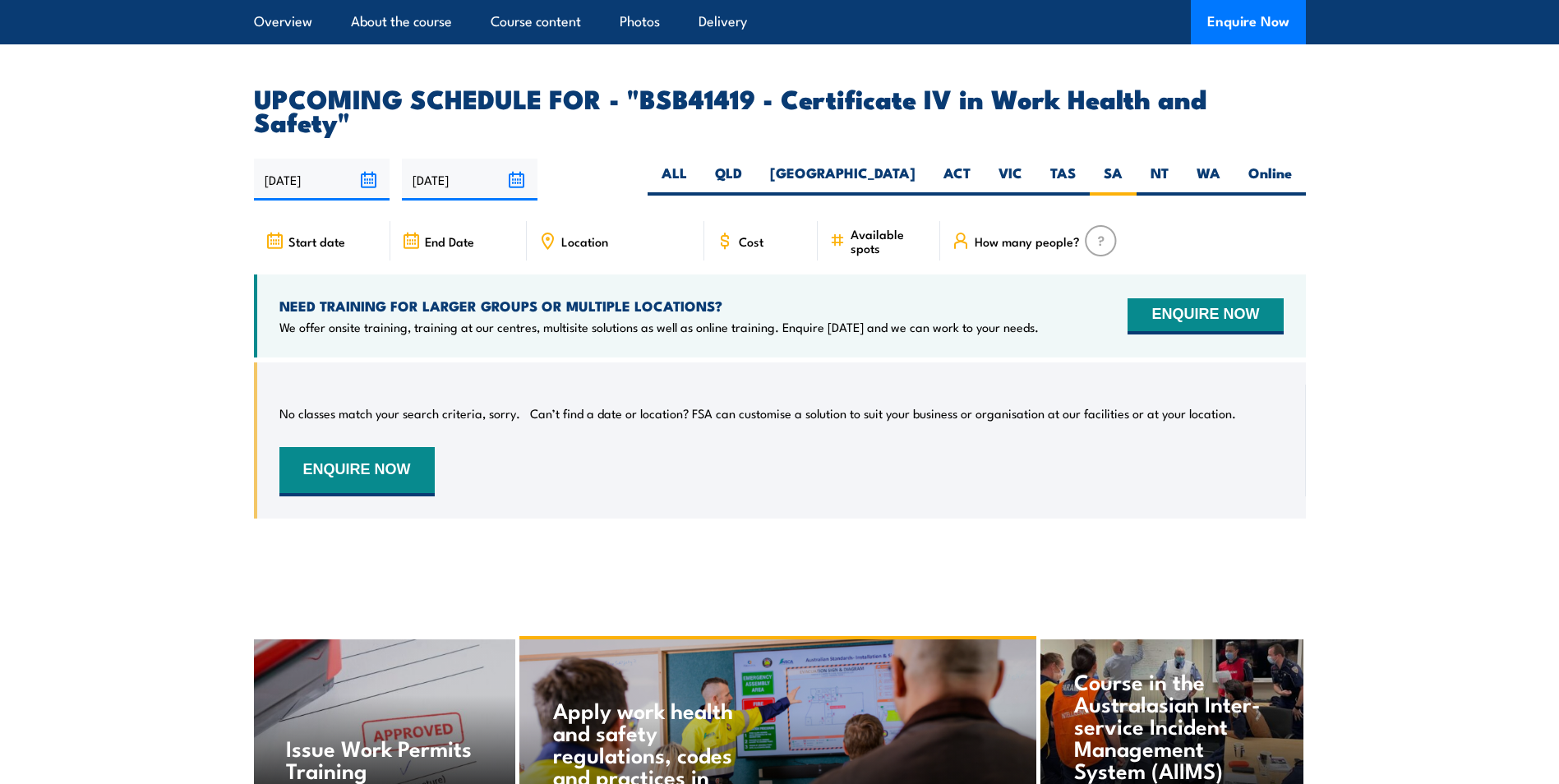
scroll to position [5282, 0]
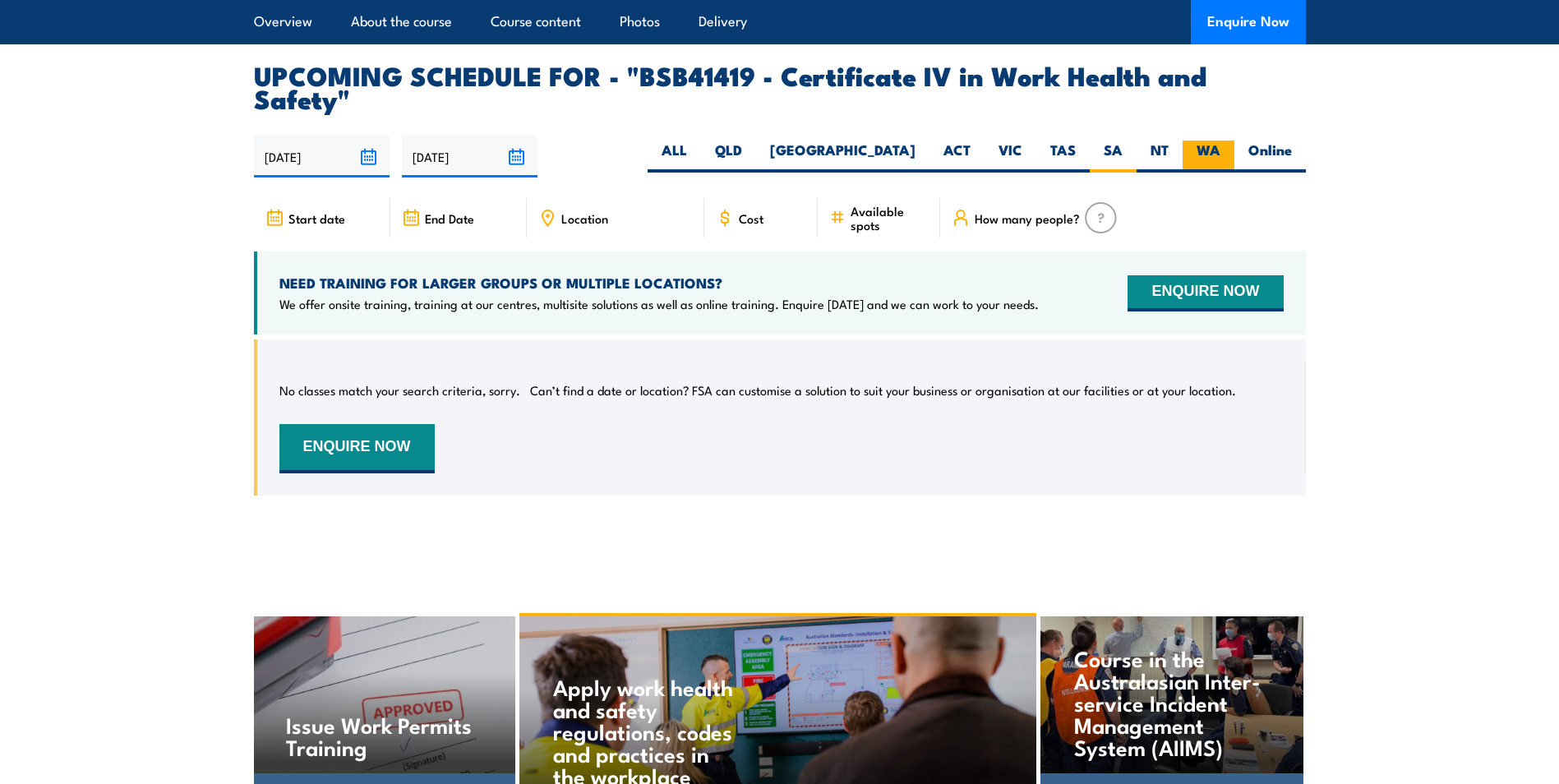
click at [1203, 141] on label "WA" at bounding box center [1209, 157] width 52 height 32
click at [1220, 141] on input "WA" at bounding box center [1225, 146] width 11 height 11
radio input "true"
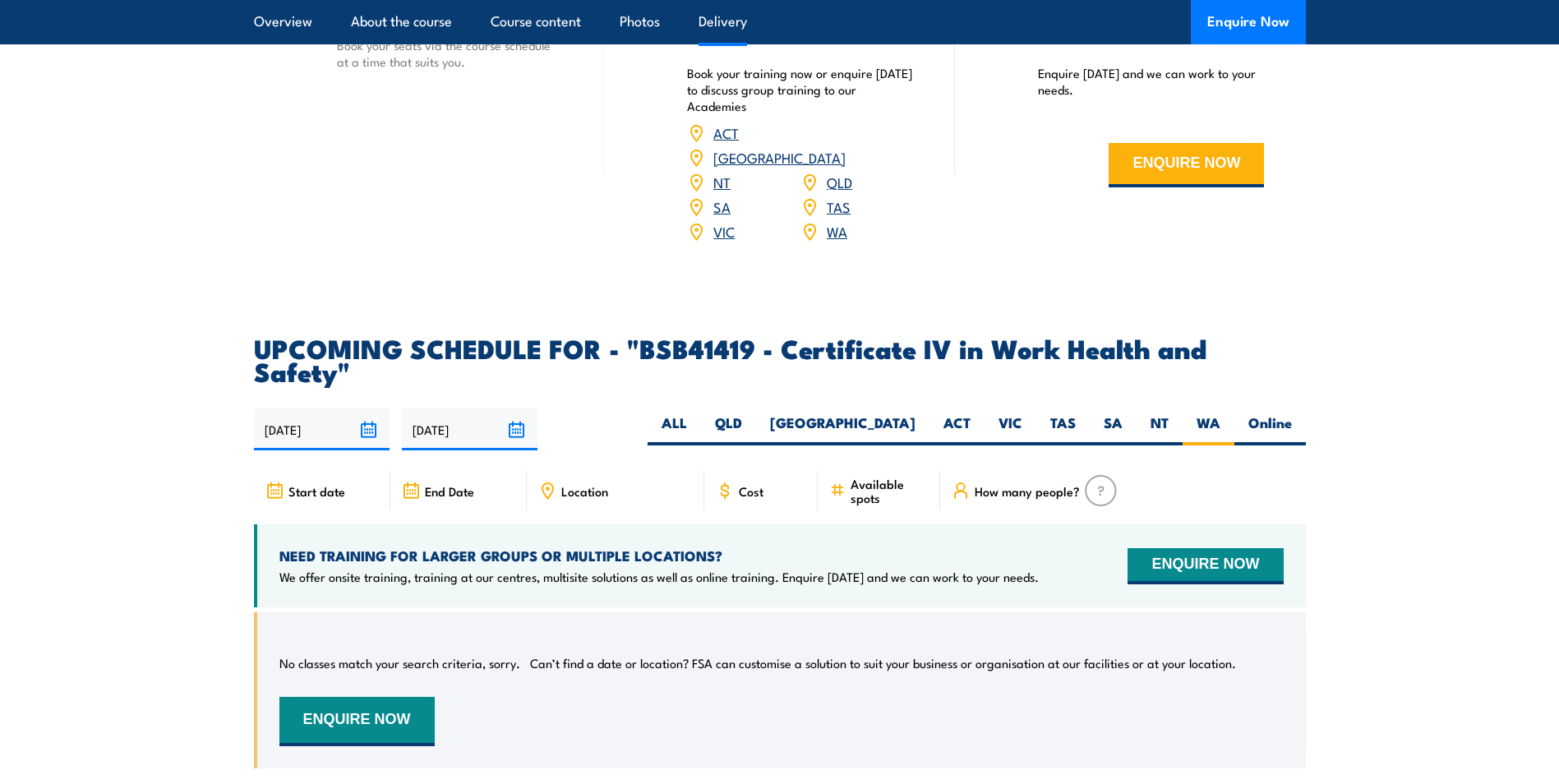
scroll to position [4953, 0]
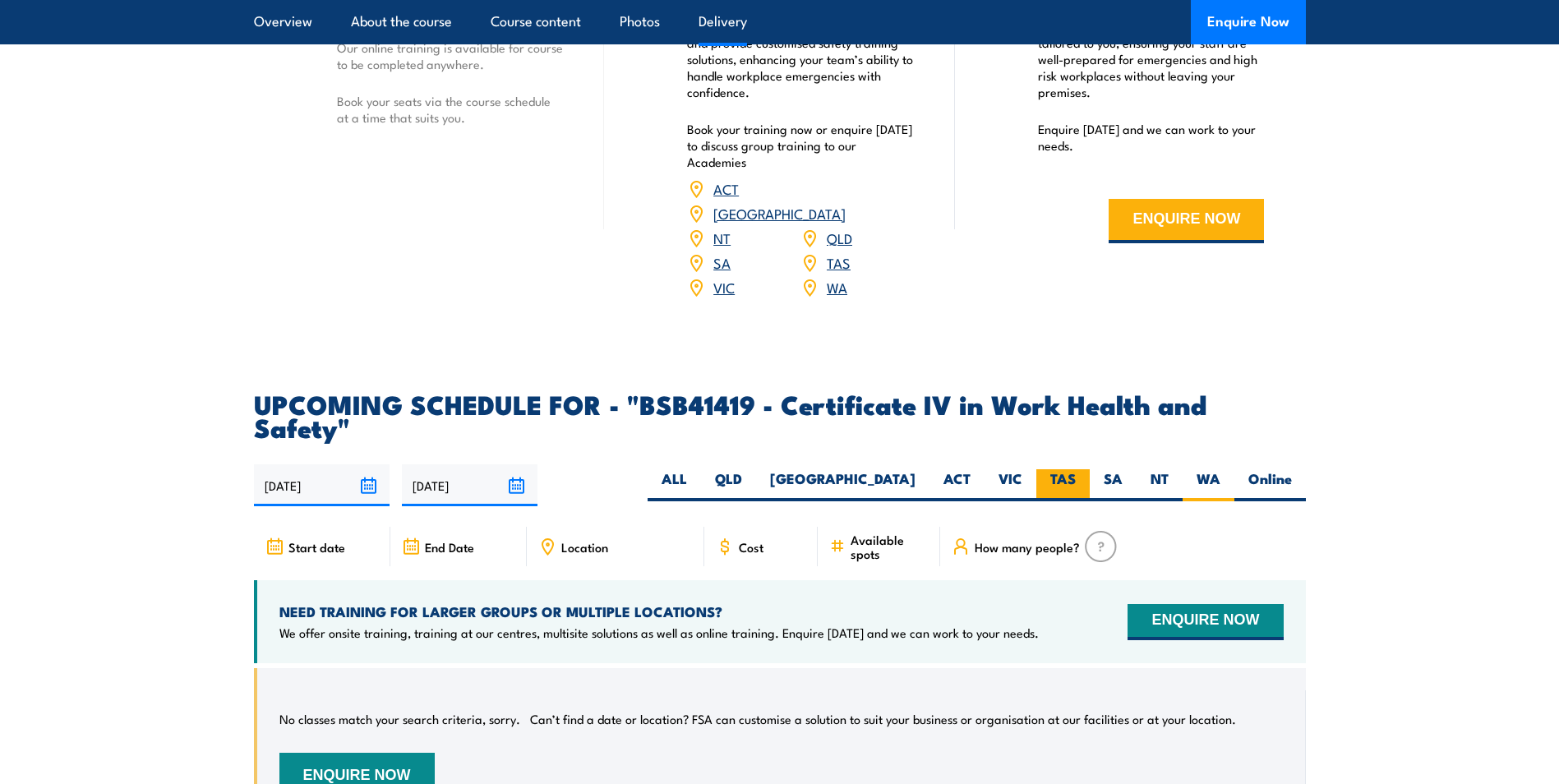
click at [1058, 470] on label "TAS" at bounding box center [1064, 485] width 53 height 32
click at [1076, 470] on input "TAS" at bounding box center [1081, 475] width 11 height 11
radio input "true"
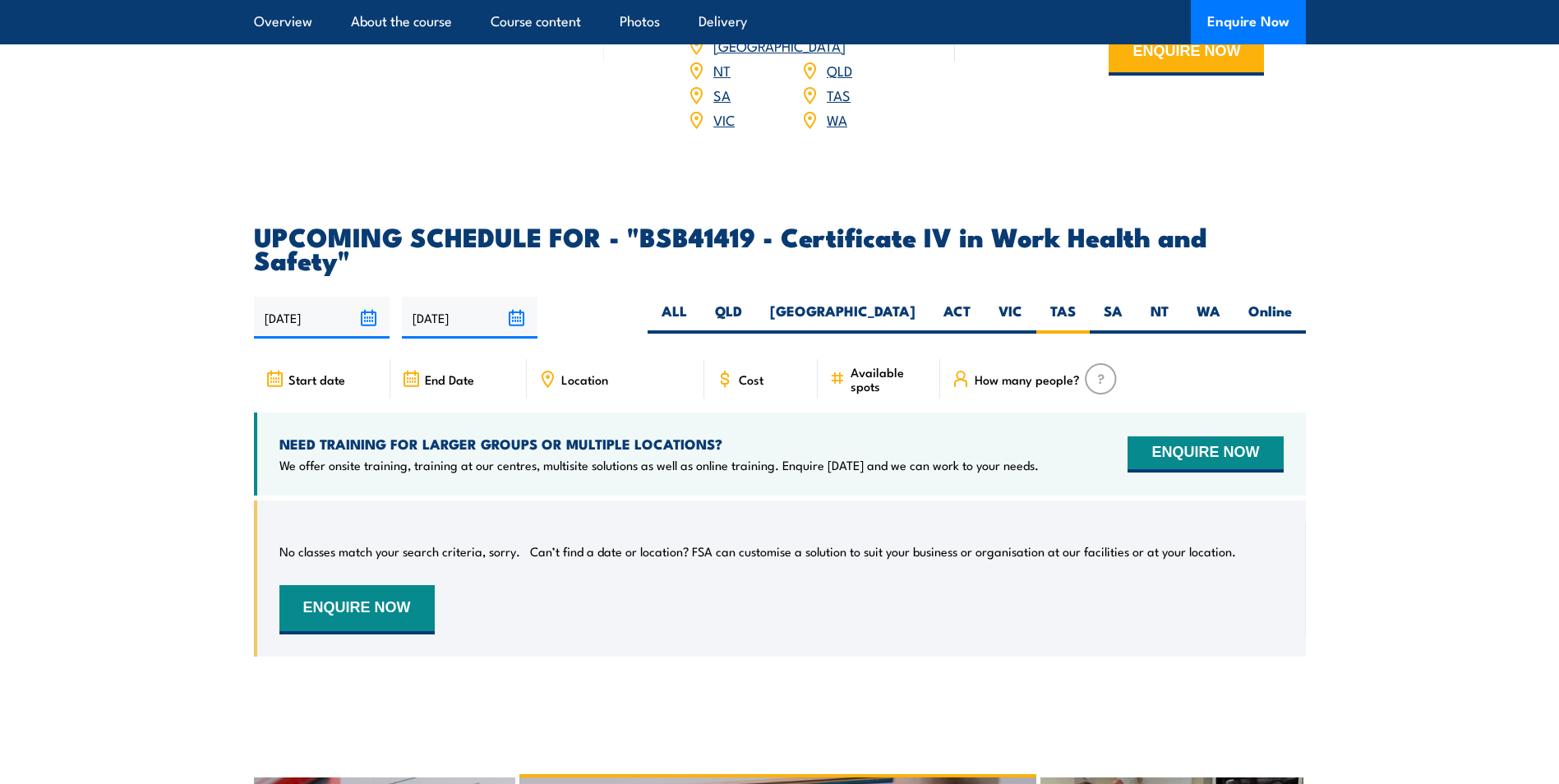
scroll to position [5118, 0]
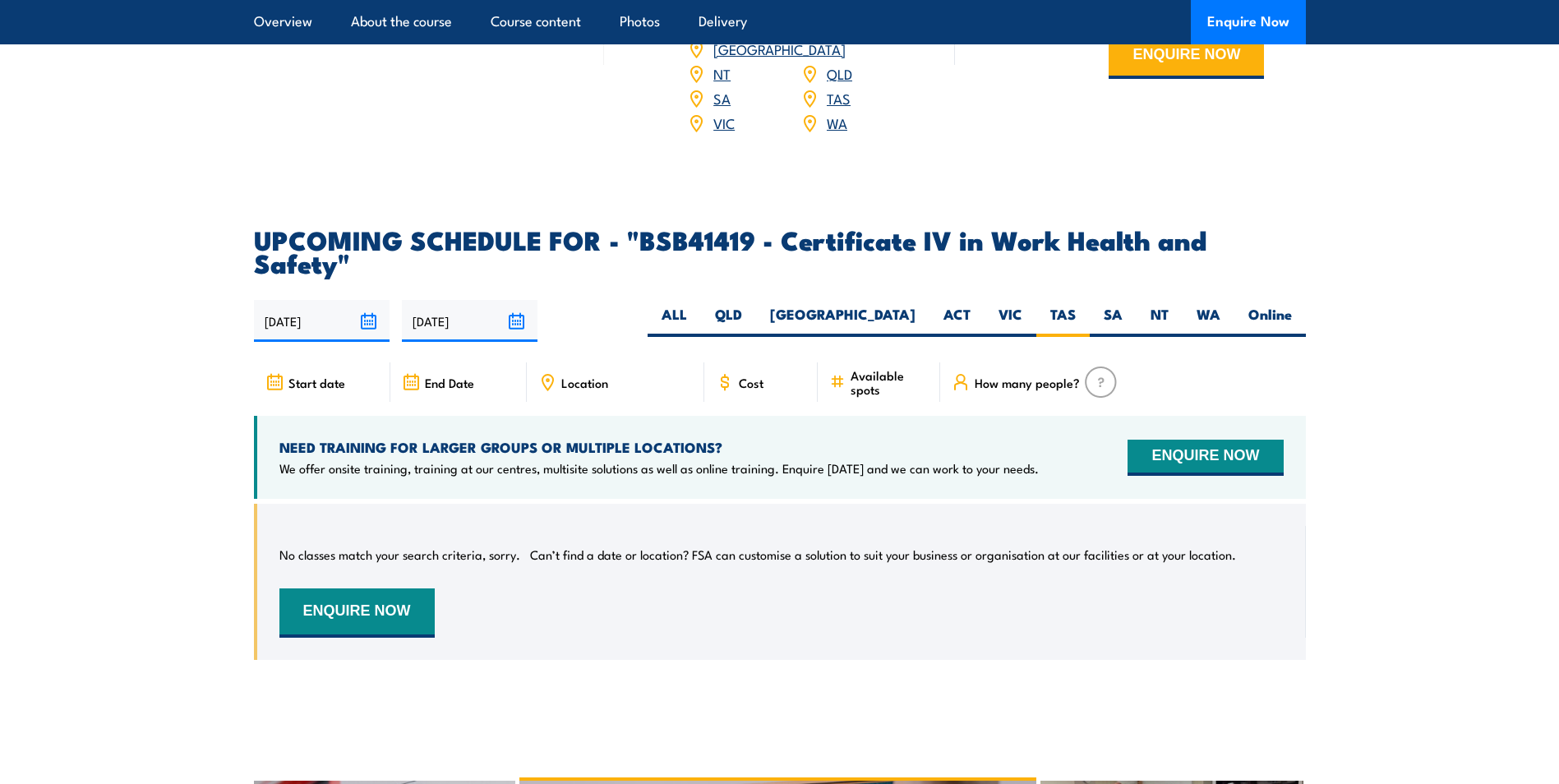
click at [458, 300] on input "[DATE]" at bounding box center [470, 321] width 136 height 42
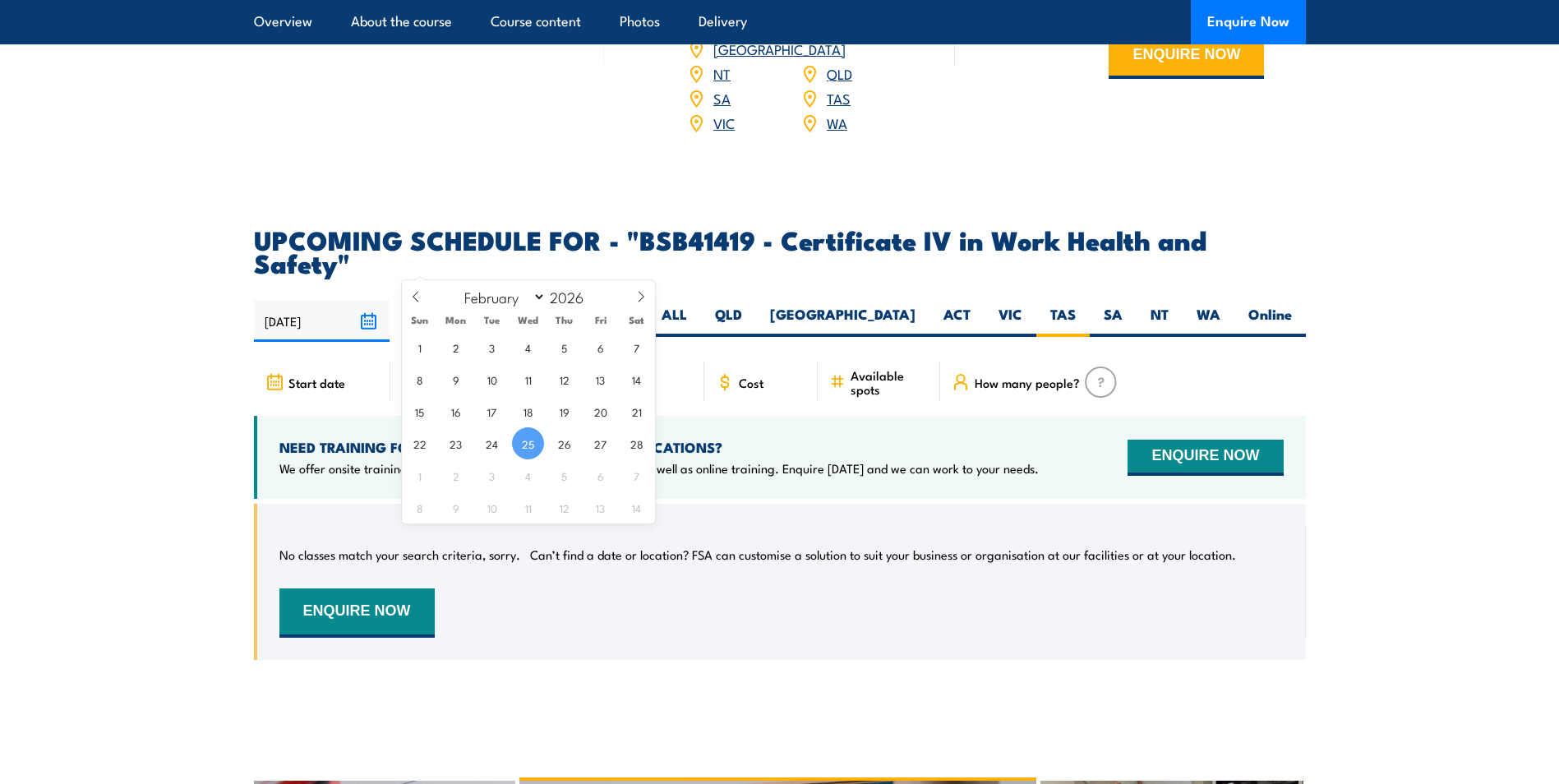
drag, startPoint x: 531, startPoint y: 446, endPoint x: 556, endPoint y: 460, distance: 28.7
click at [530, 446] on span "25" at bounding box center [528, 443] width 32 height 32
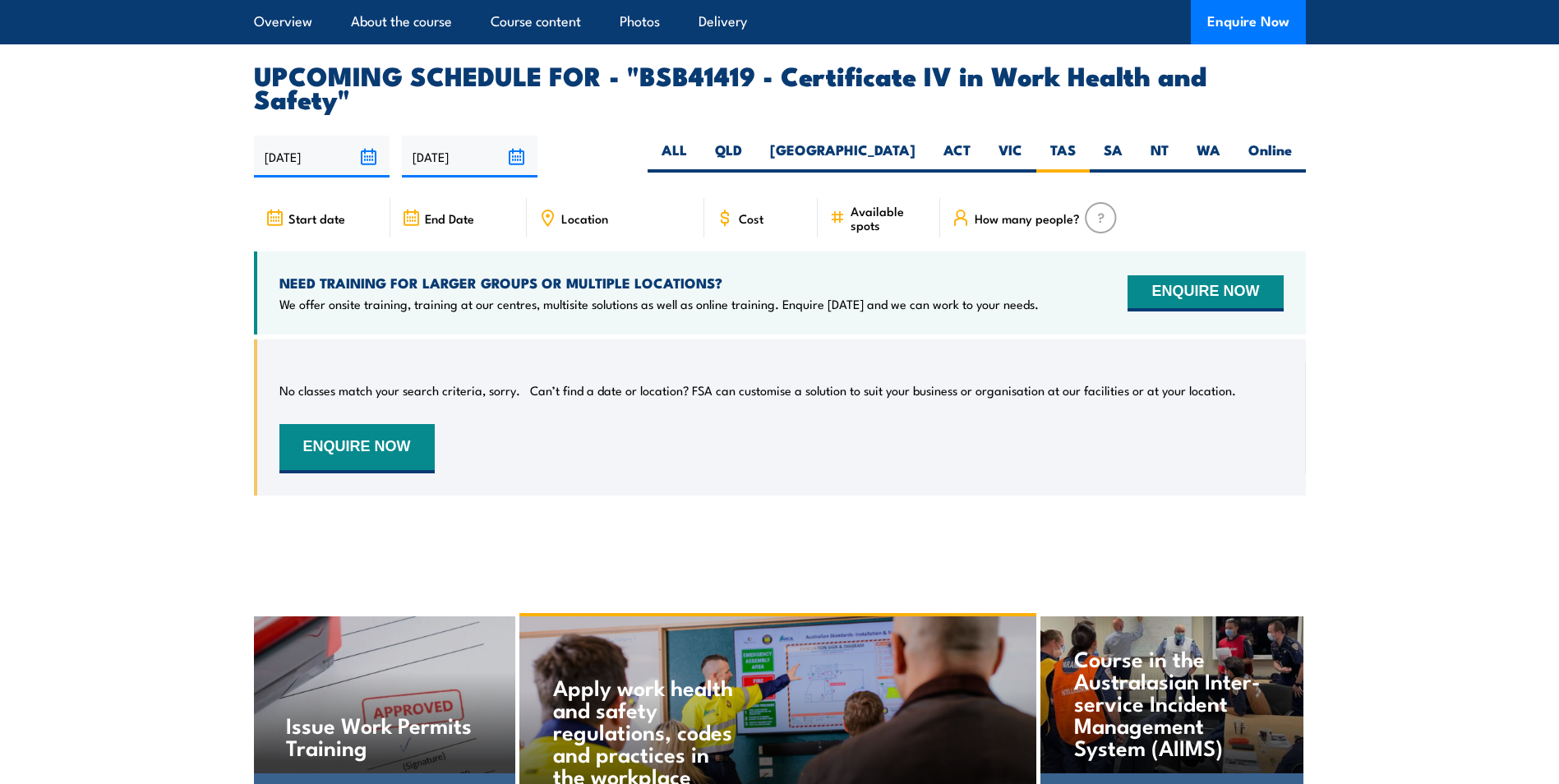
scroll to position [5199, 0]
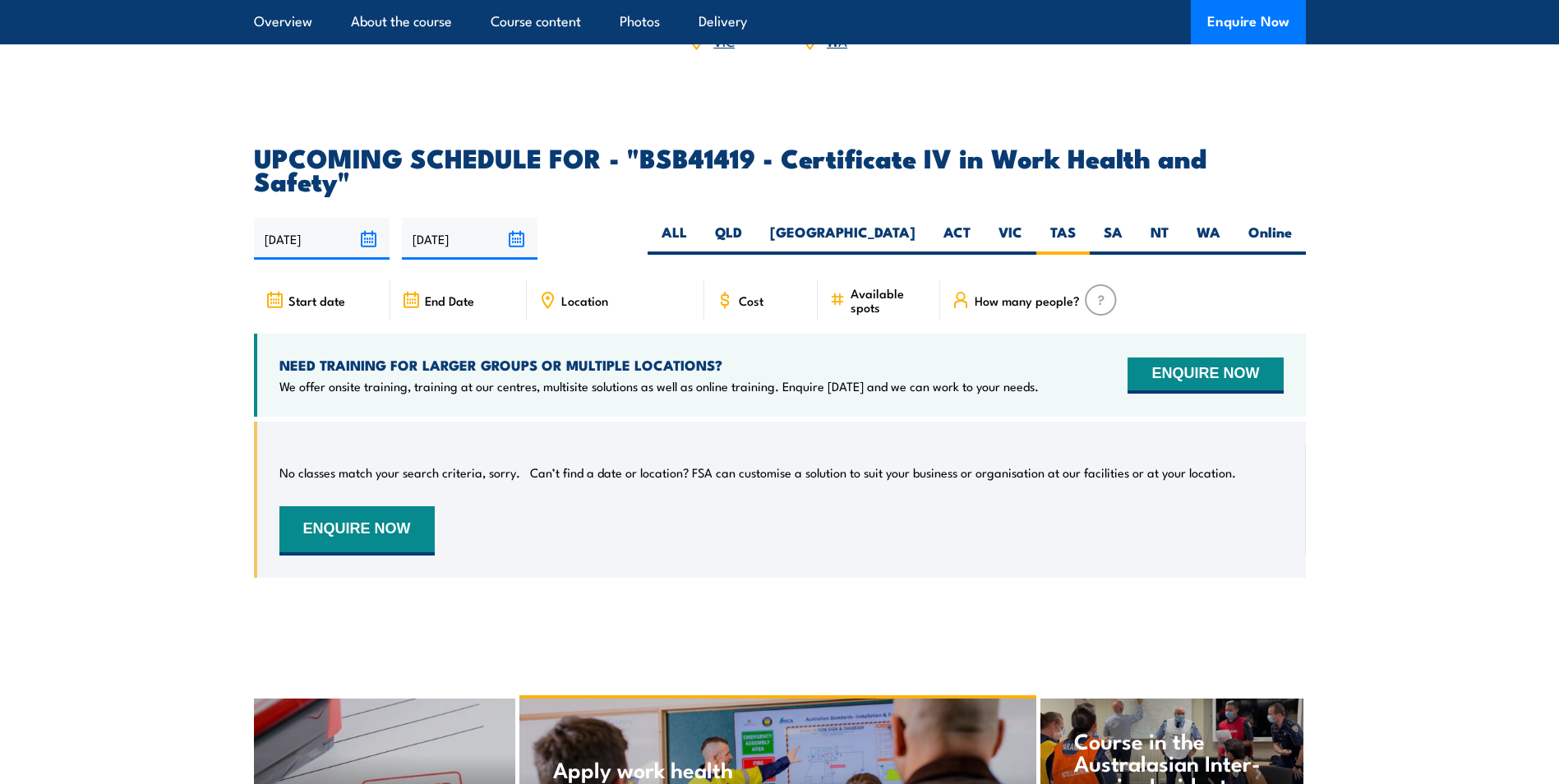
click at [277, 291] on icon at bounding box center [274, 300] width 18 height 18
click at [581, 294] on span "Location" at bounding box center [585, 300] width 47 height 14
click at [558, 280] on div "Location" at bounding box center [616, 299] width 178 height 39
click at [702, 223] on label "ALL" at bounding box center [675, 239] width 53 height 32
click at [698, 223] on input "ALL" at bounding box center [692, 228] width 11 height 11
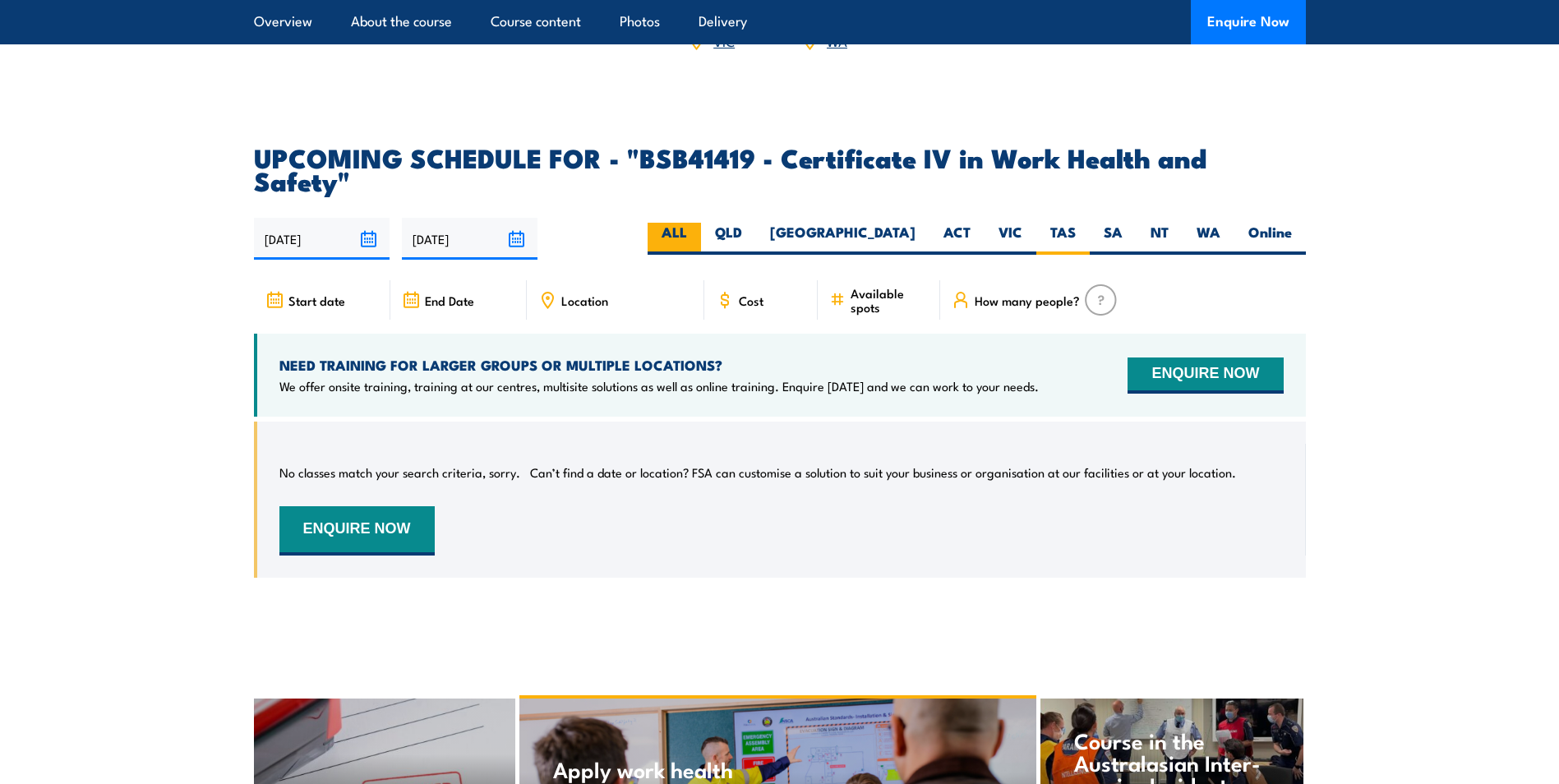
radio input "true"
